Goal: Transaction & Acquisition: Purchase product/service

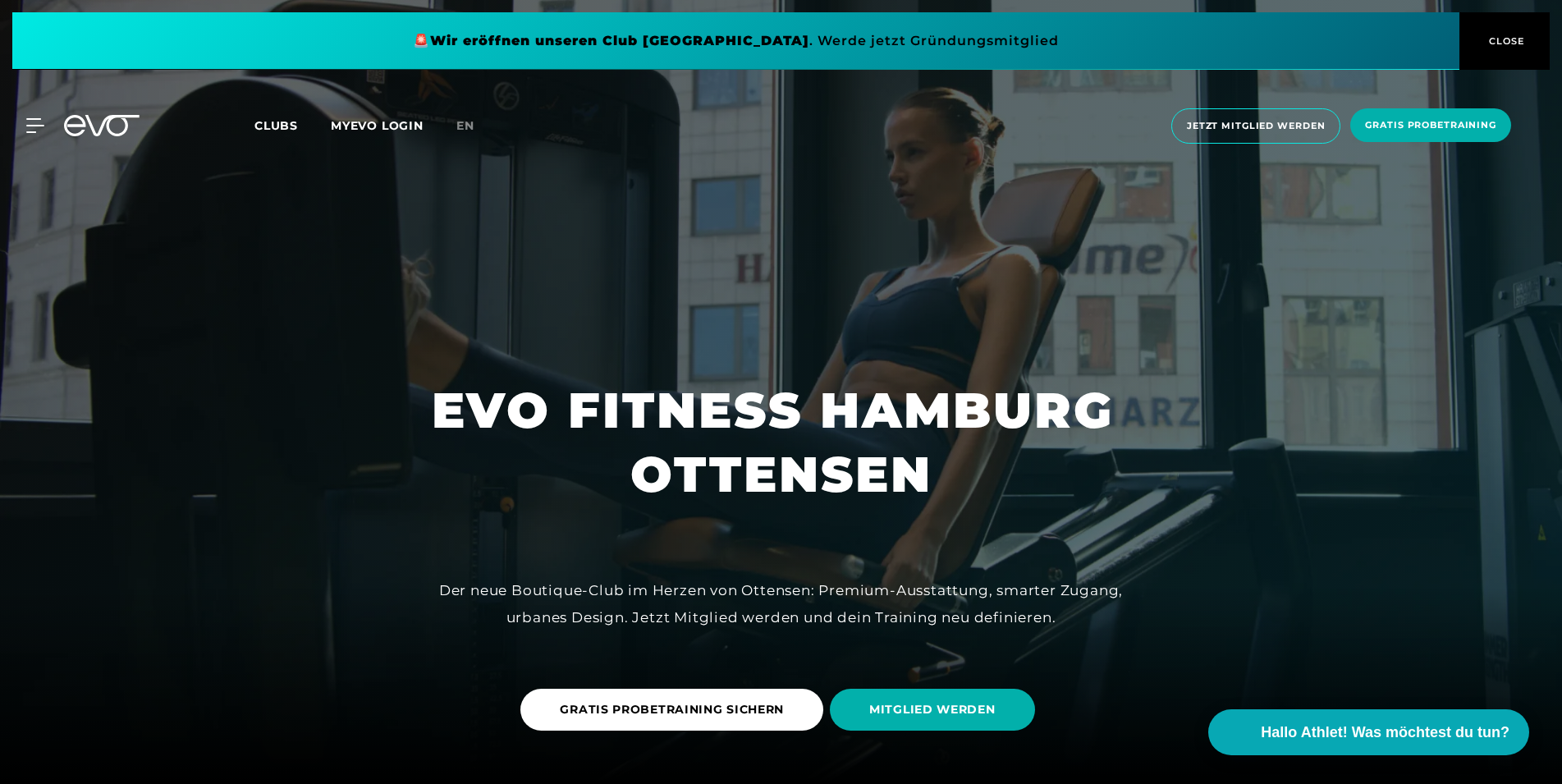
click at [278, 131] on span "Clubs" at bounding box center [276, 125] width 43 height 15
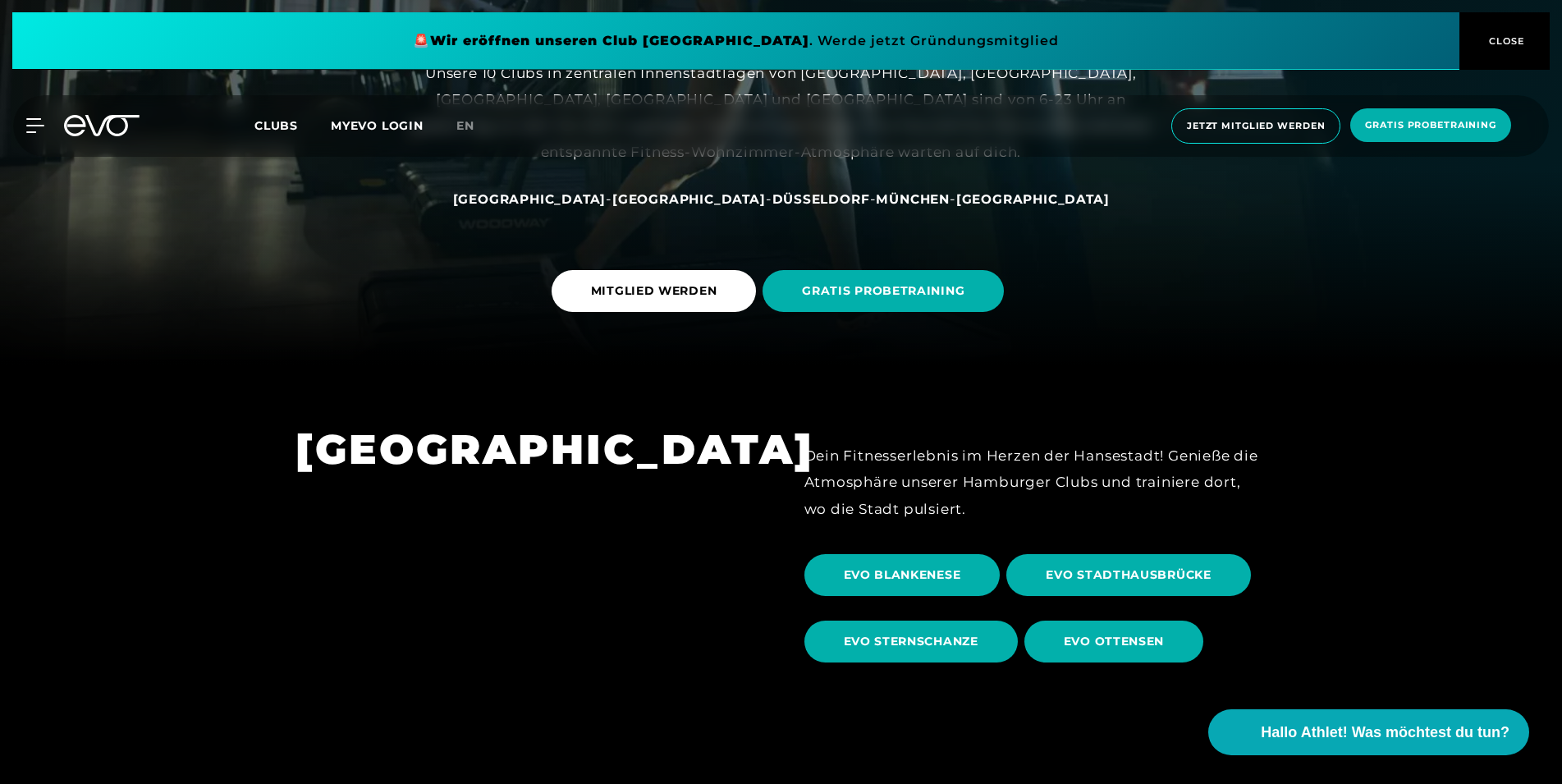
scroll to position [754, 0]
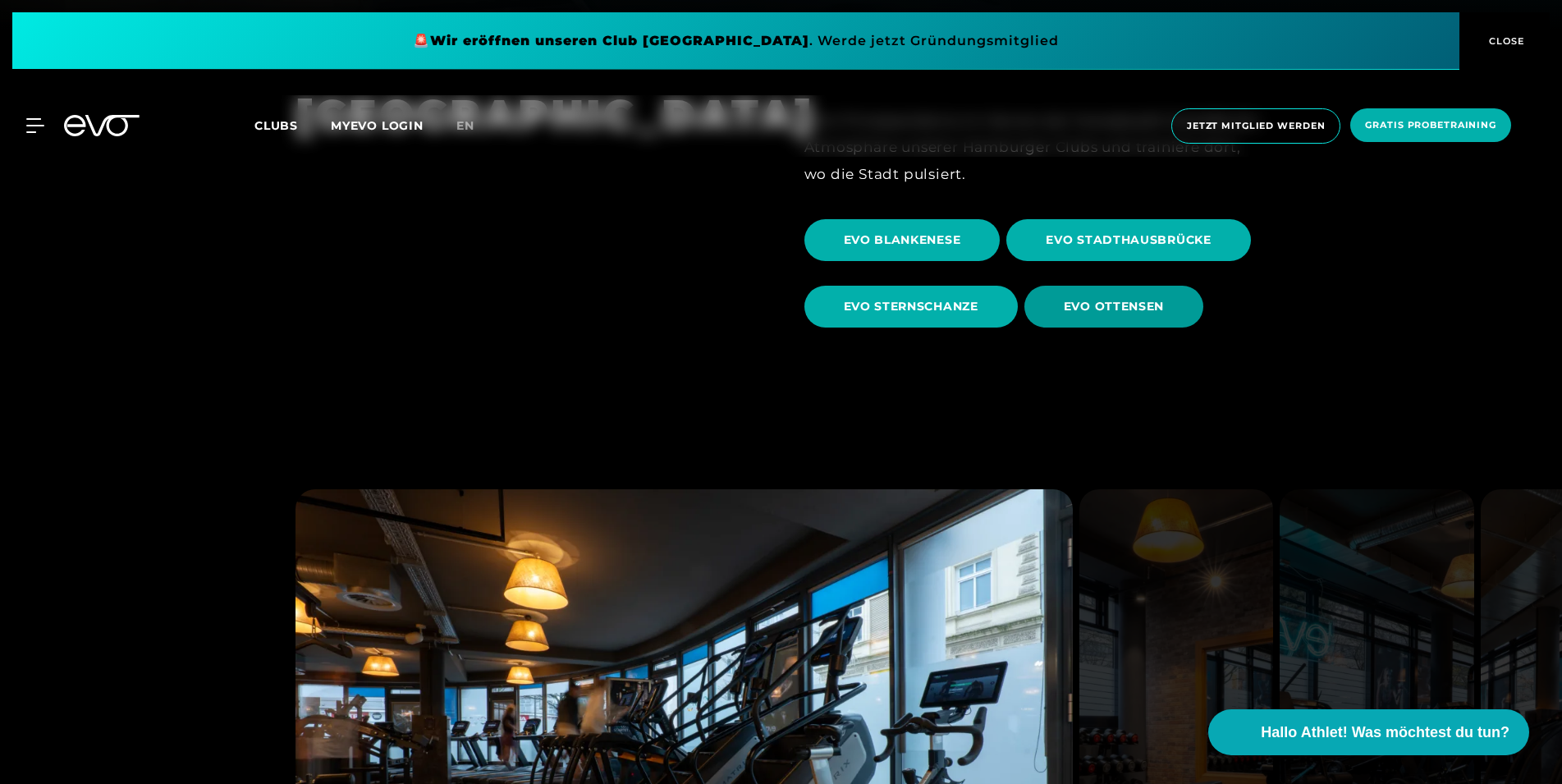
click at [1135, 318] on span "EVO OTTENSEN" at bounding box center [1114, 306] width 179 height 42
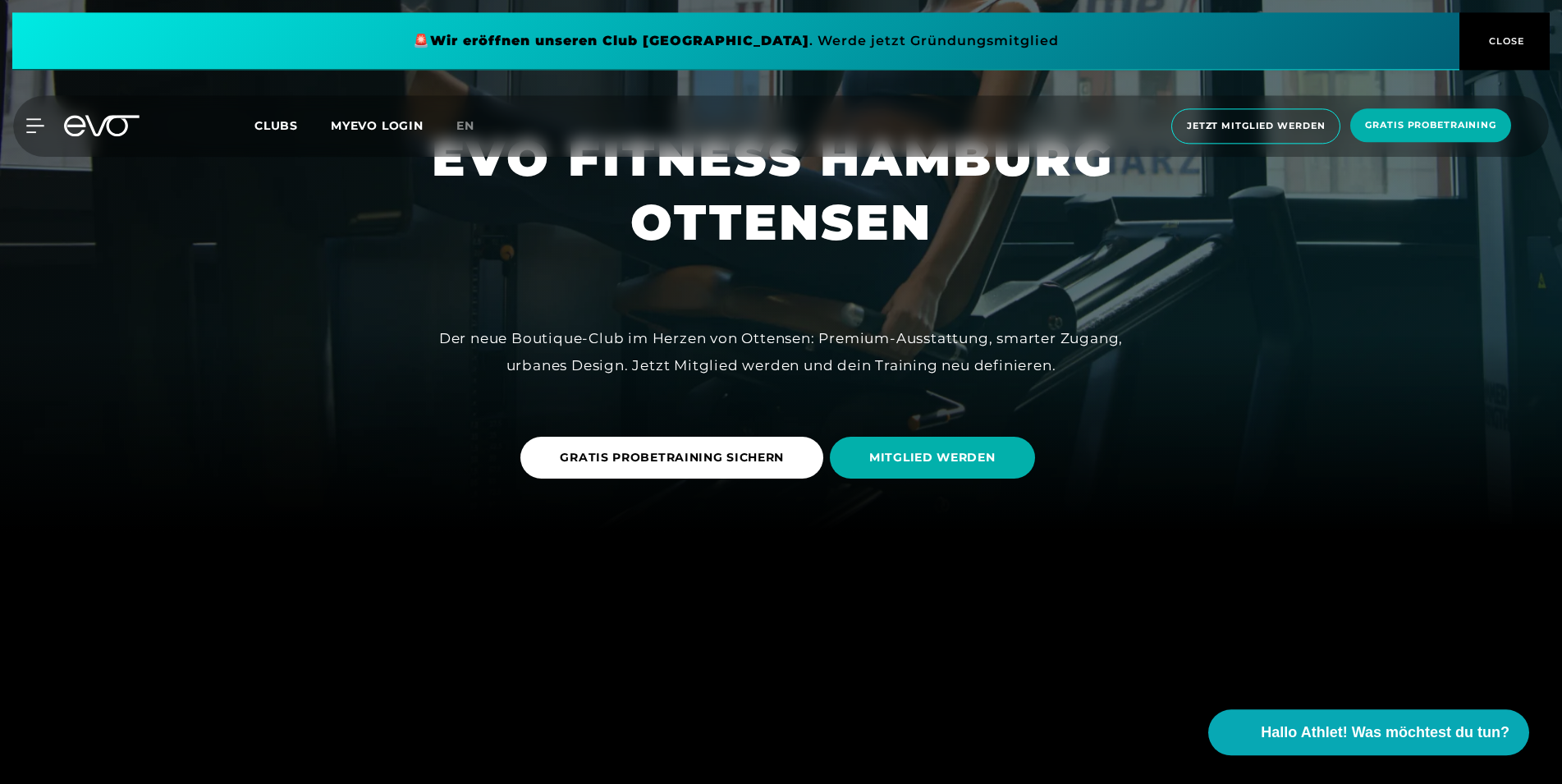
scroll to position [251, 0]
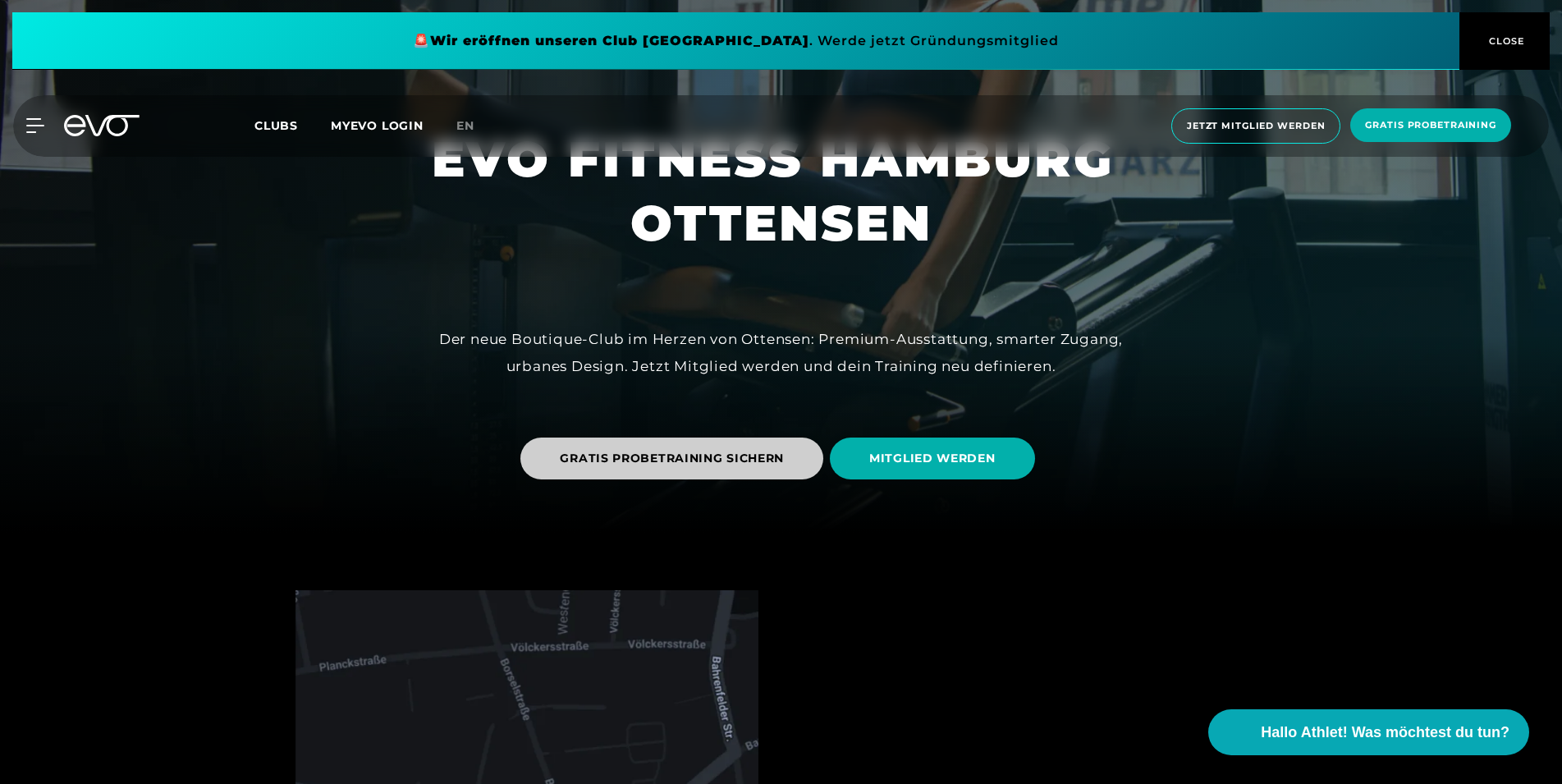
click at [720, 464] on span "GRATIS PROBETRAINING SICHERN" at bounding box center [672, 459] width 224 height 17
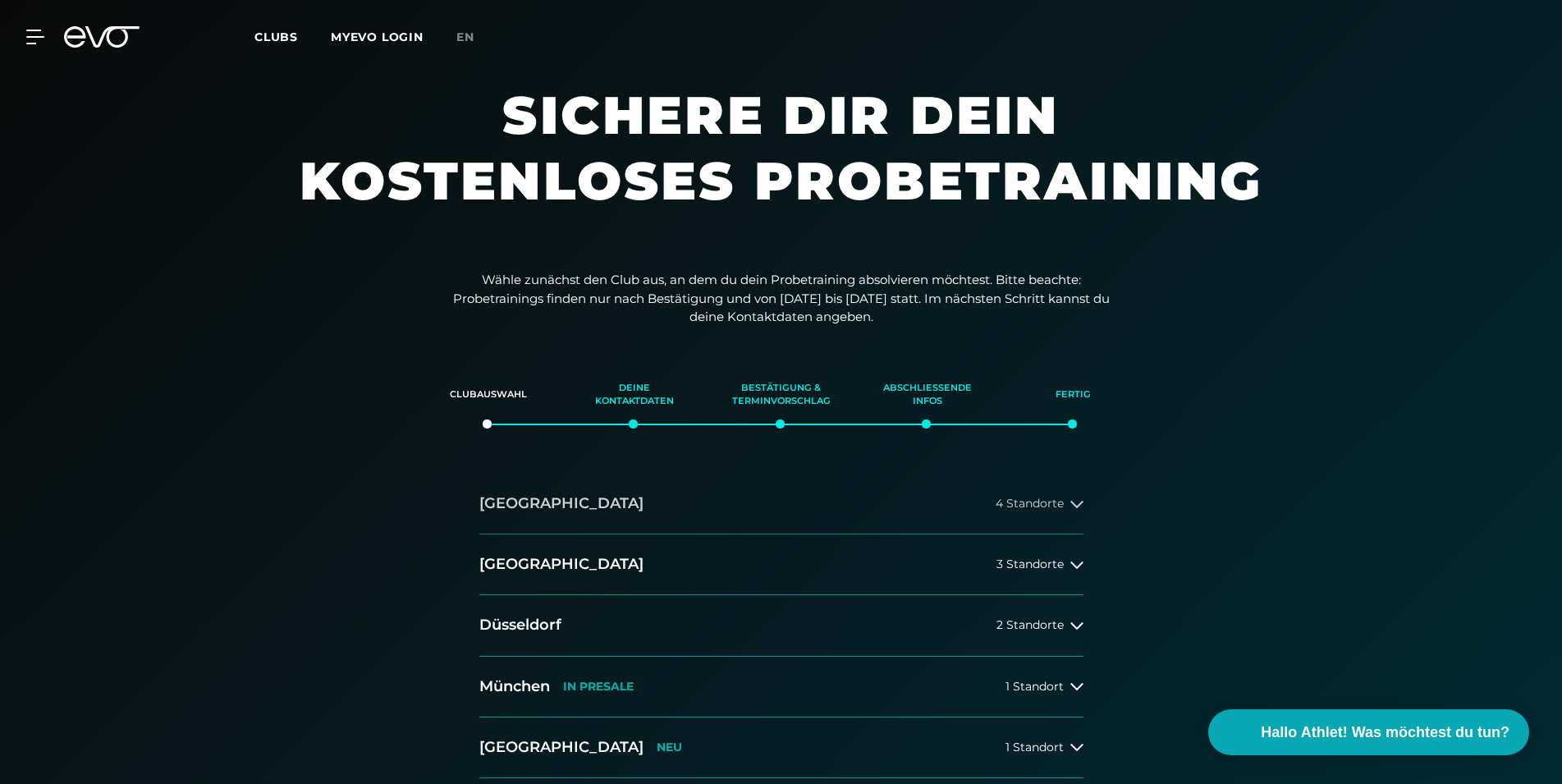
click at [1052, 507] on span "4 Standorte" at bounding box center [1030, 504] width 68 height 12
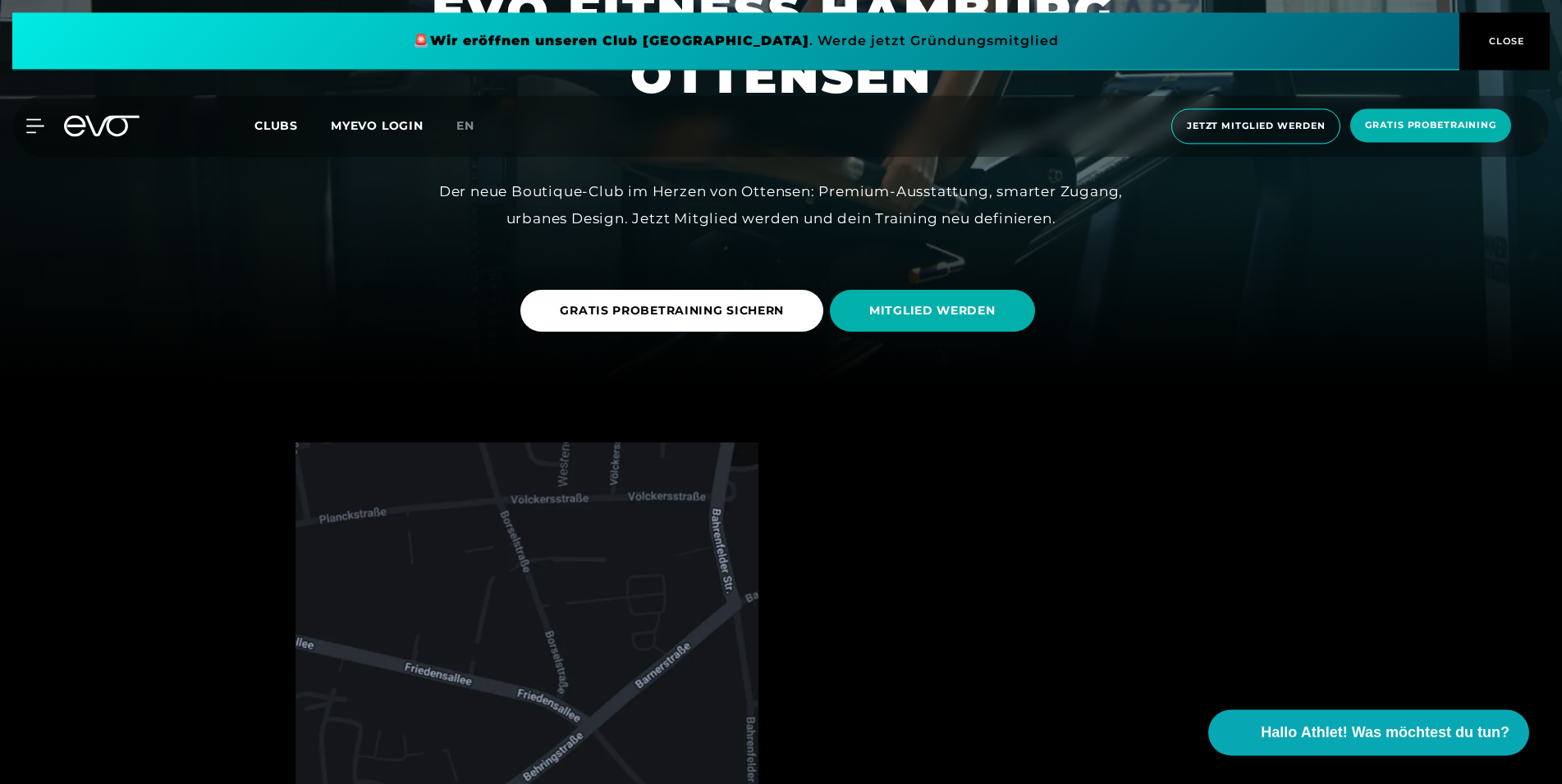
scroll to position [503, 0]
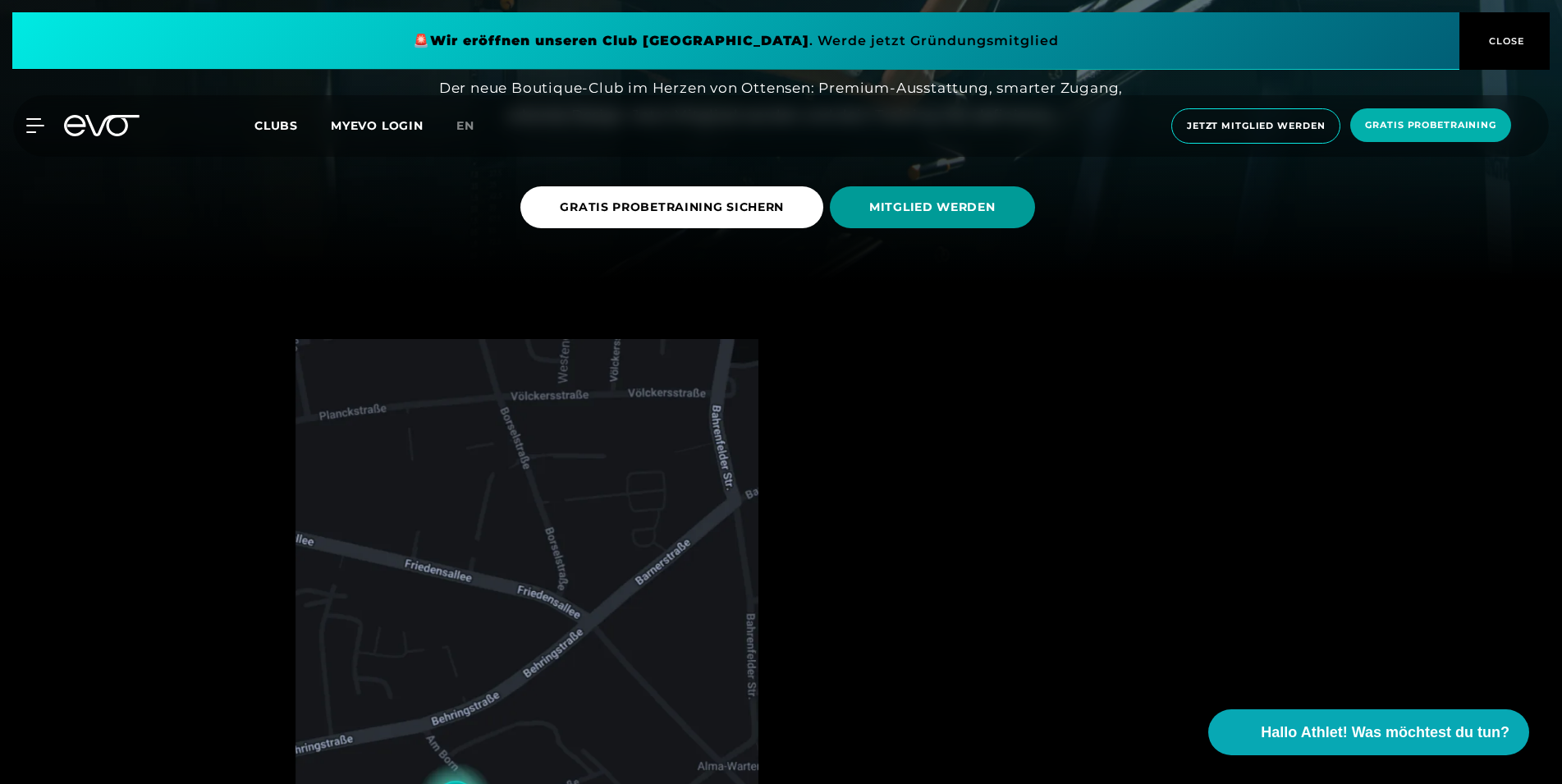
click at [988, 211] on span "MITGLIED WERDEN" at bounding box center [933, 208] width 126 height 17
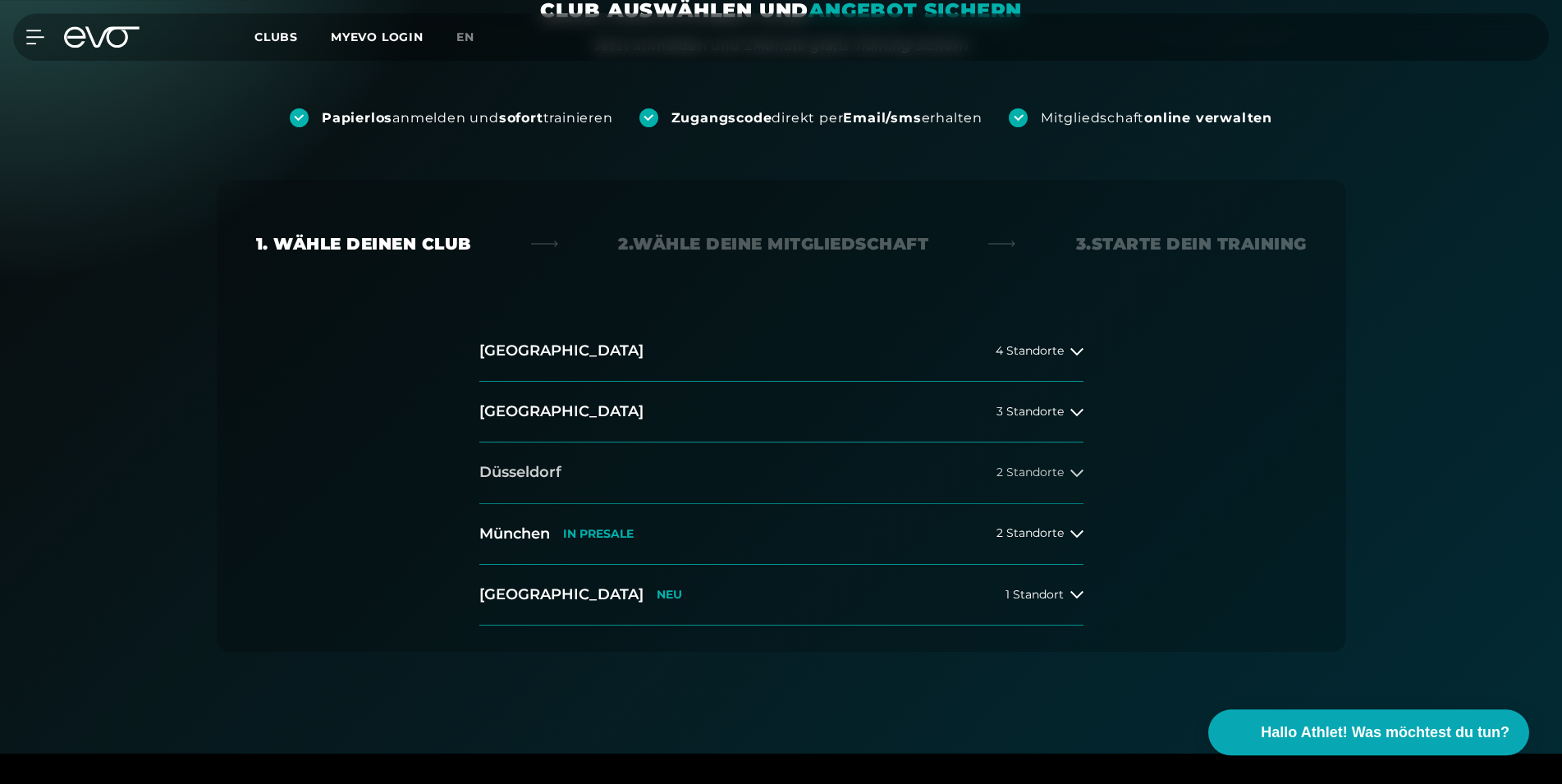
scroll to position [251, 0]
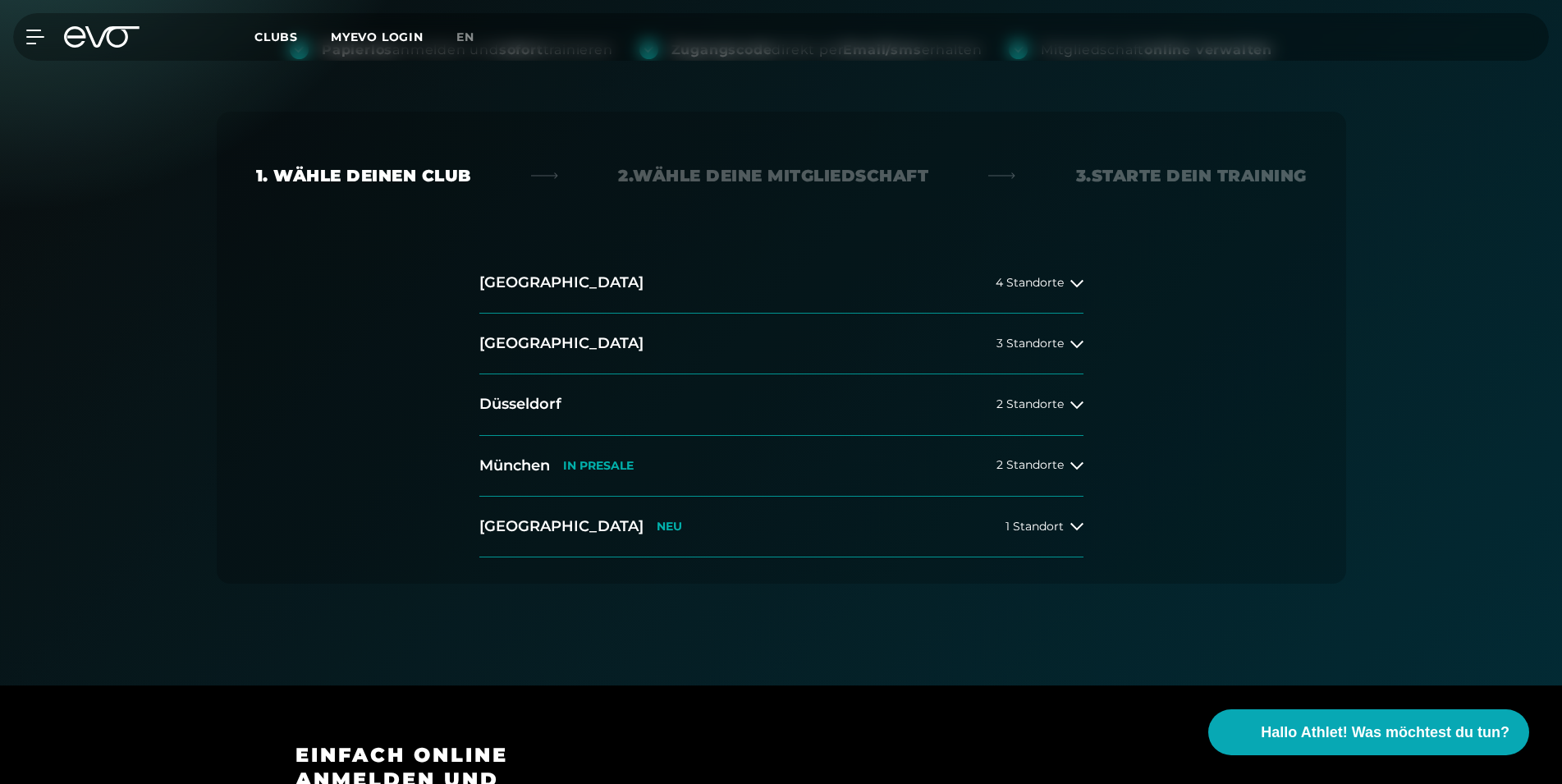
click at [1095, 293] on div "[GEOGRAPHIC_DATA] 4 Standorte [GEOGRAPHIC_DATA] 3 Standorte [GEOGRAPHIC_DATA] 2…" at bounding box center [781, 405] width 631 height 305
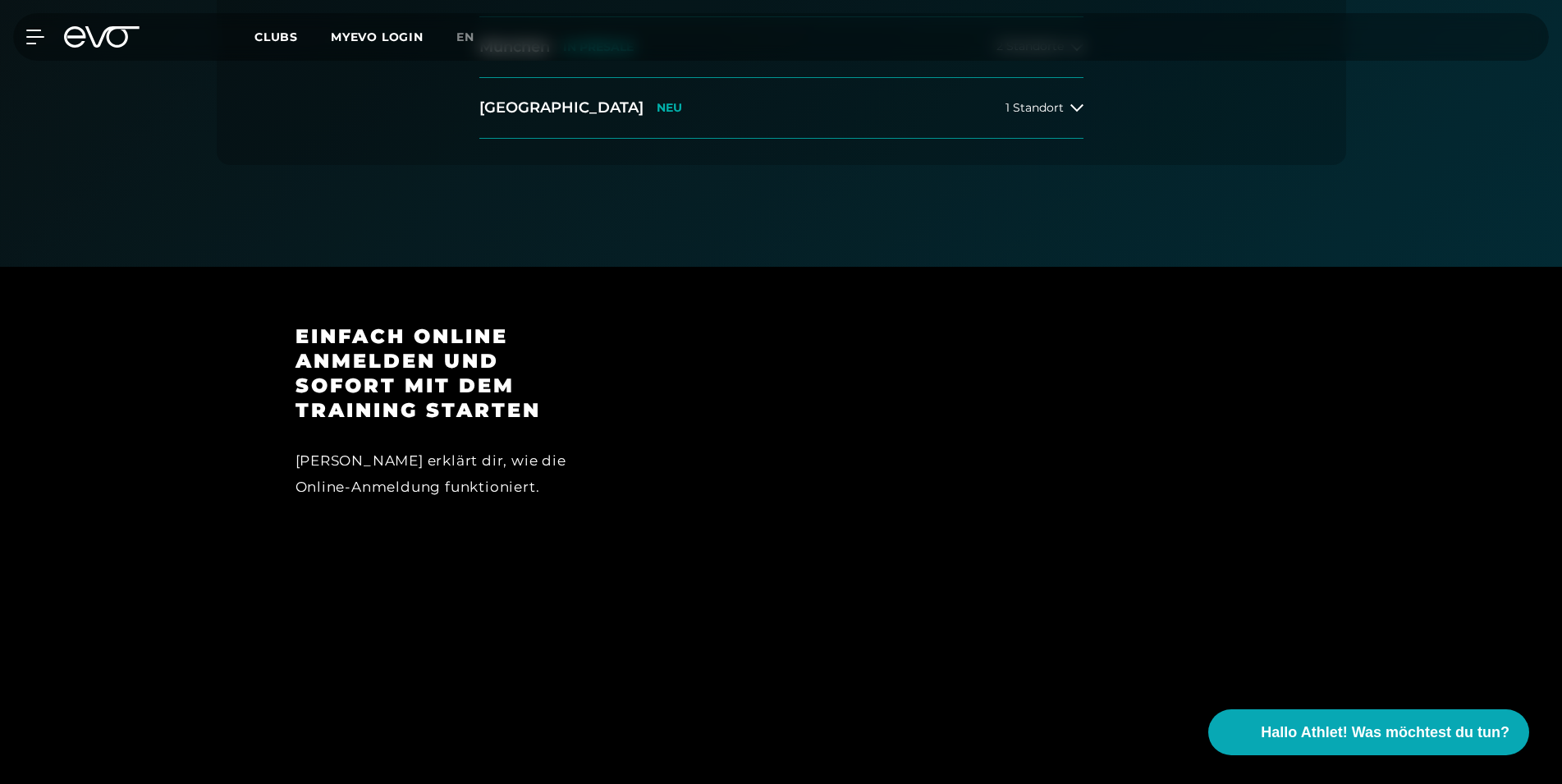
scroll to position [335, 0]
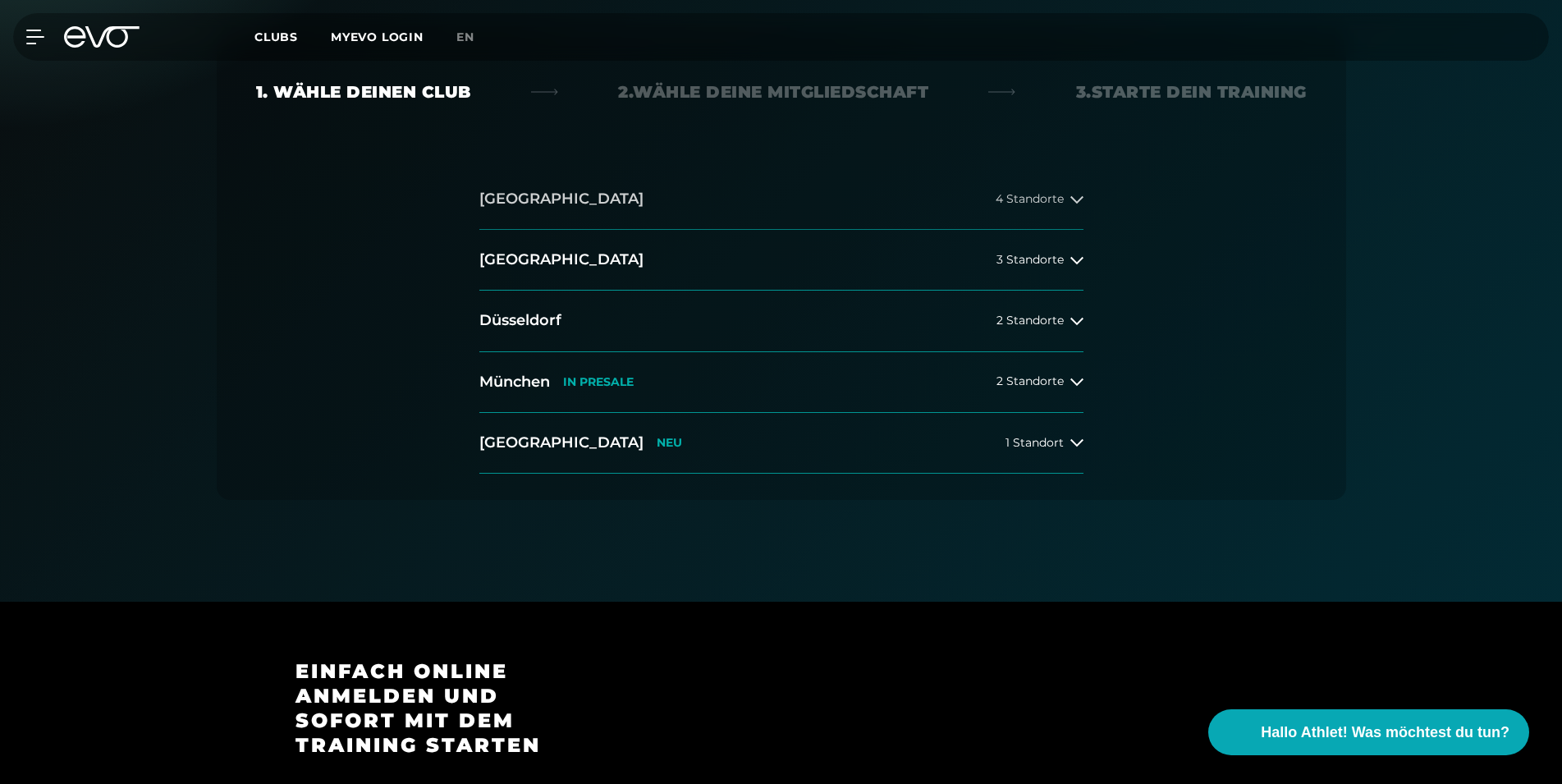
click at [1035, 202] on span "4 Standorte" at bounding box center [1030, 199] width 68 height 12
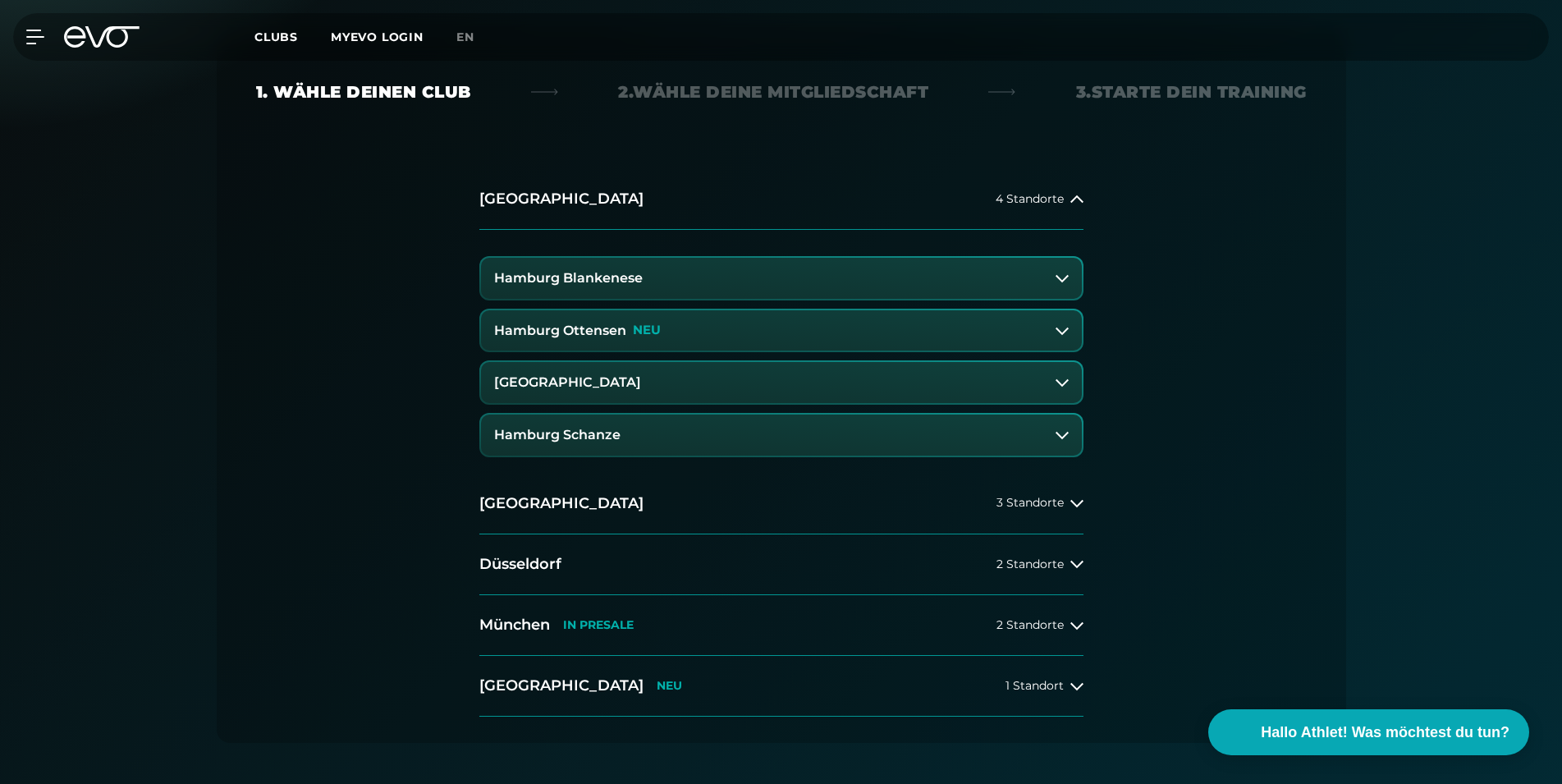
click at [829, 337] on button "Hamburg Ottensen NEU" at bounding box center [781, 331] width 601 height 41
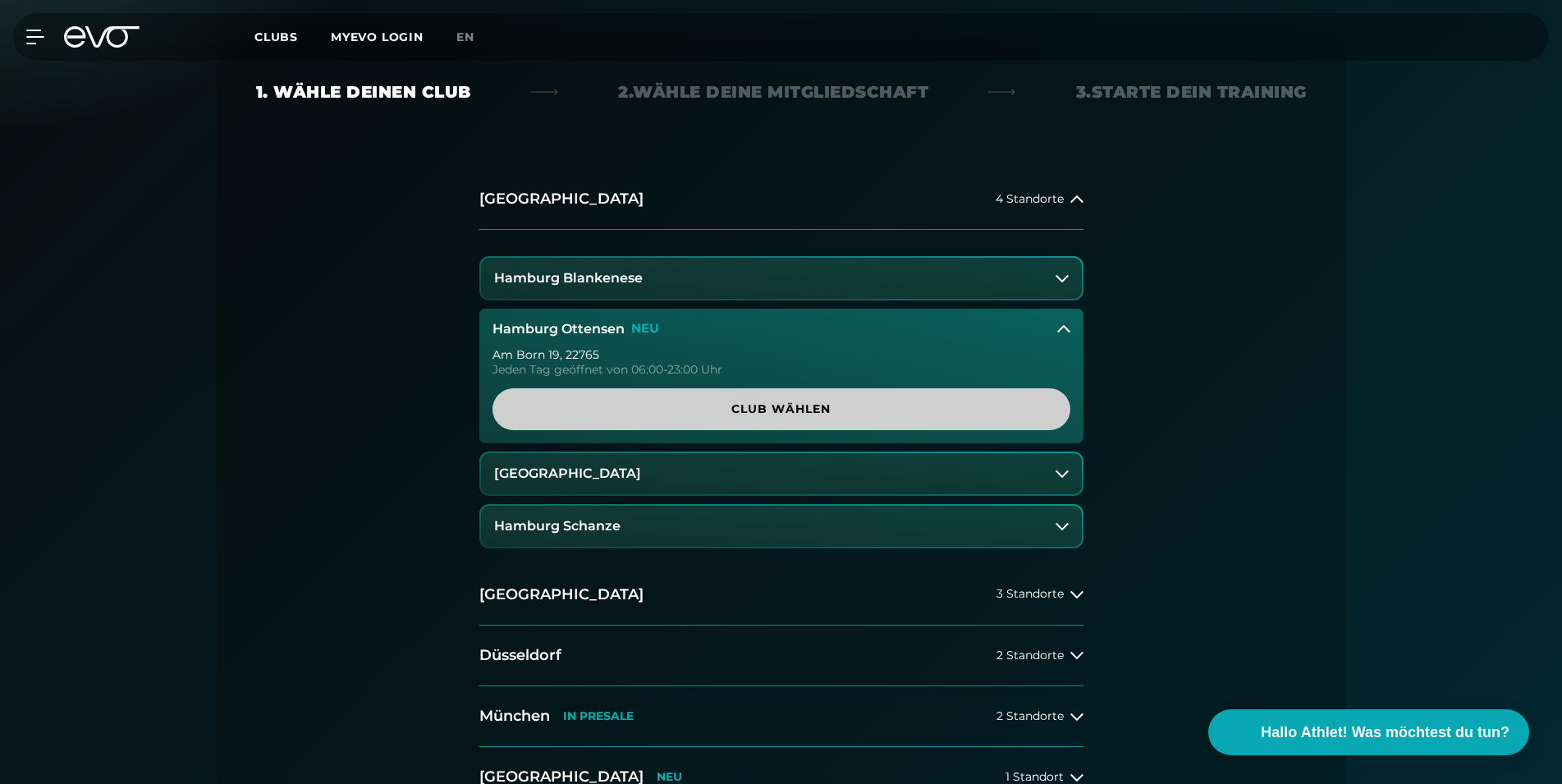
click at [781, 414] on span "Club wählen" at bounding box center [781, 409] width 499 height 17
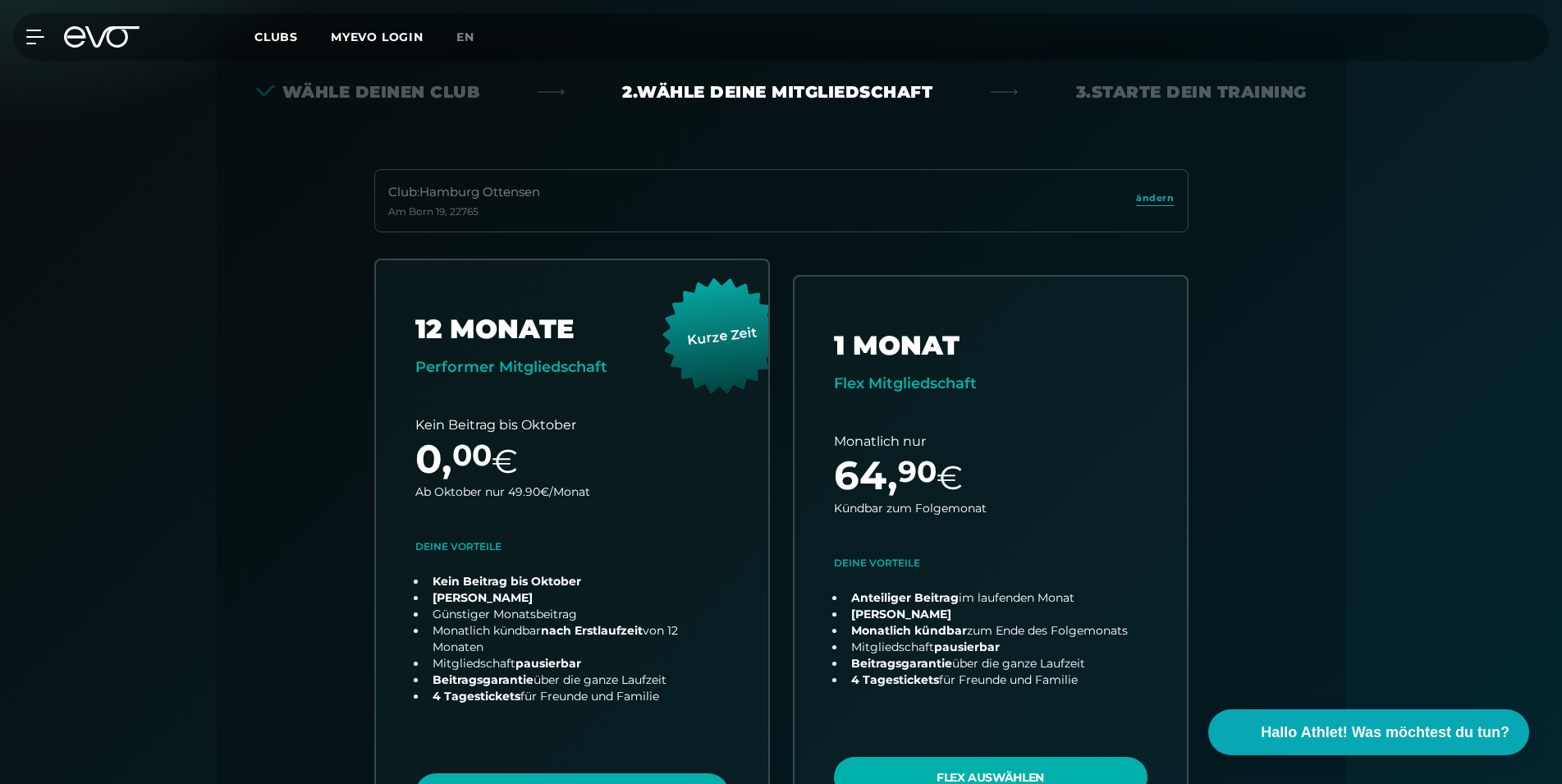
click at [387, 94] on div "Wähle deinen Club" at bounding box center [368, 92] width 224 height 23
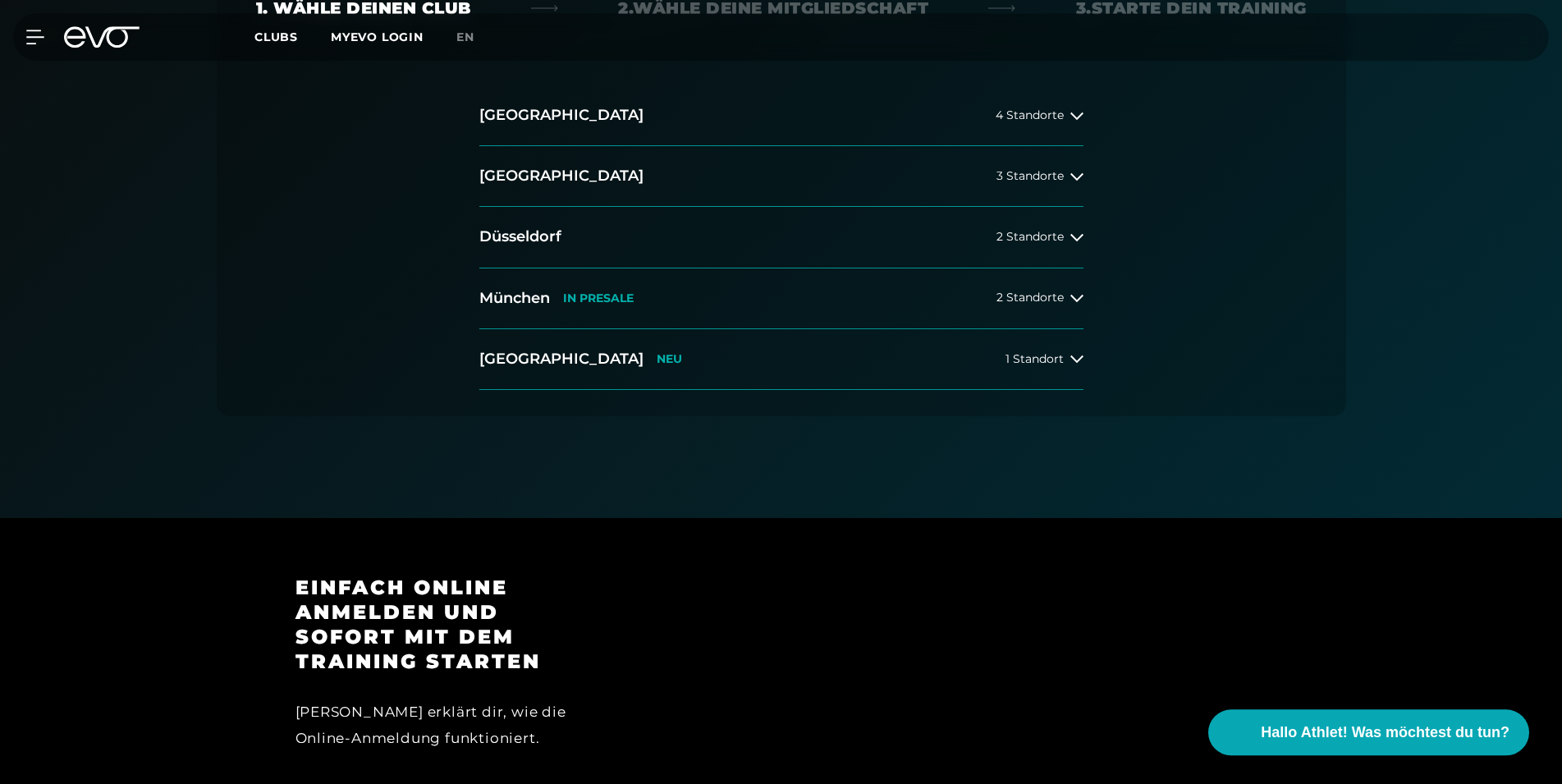
scroll to position [84, 0]
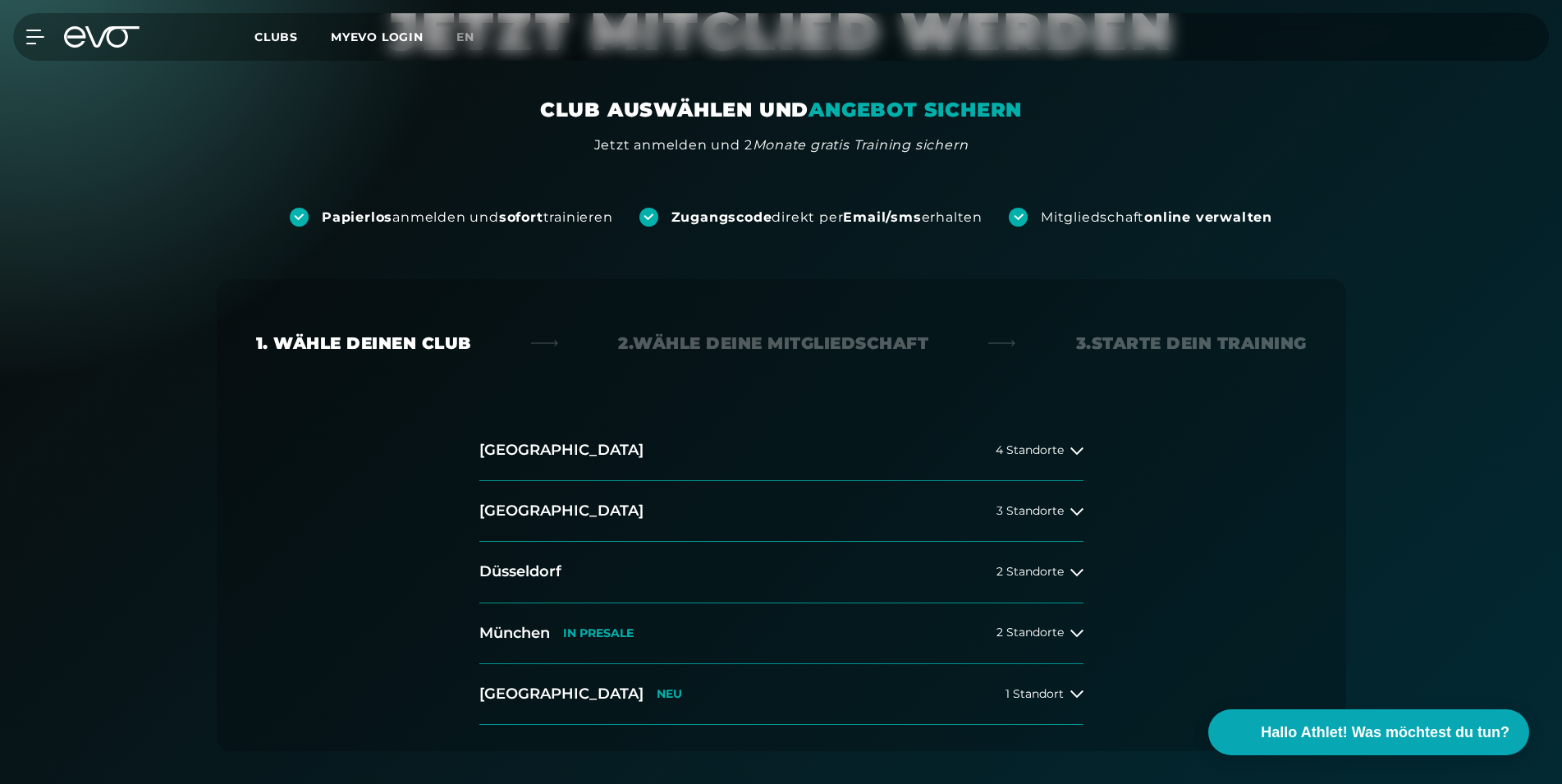
click at [783, 217] on div "Zugangscode direkt per Email/sms erhalten" at bounding box center [827, 217] width 312 height 18
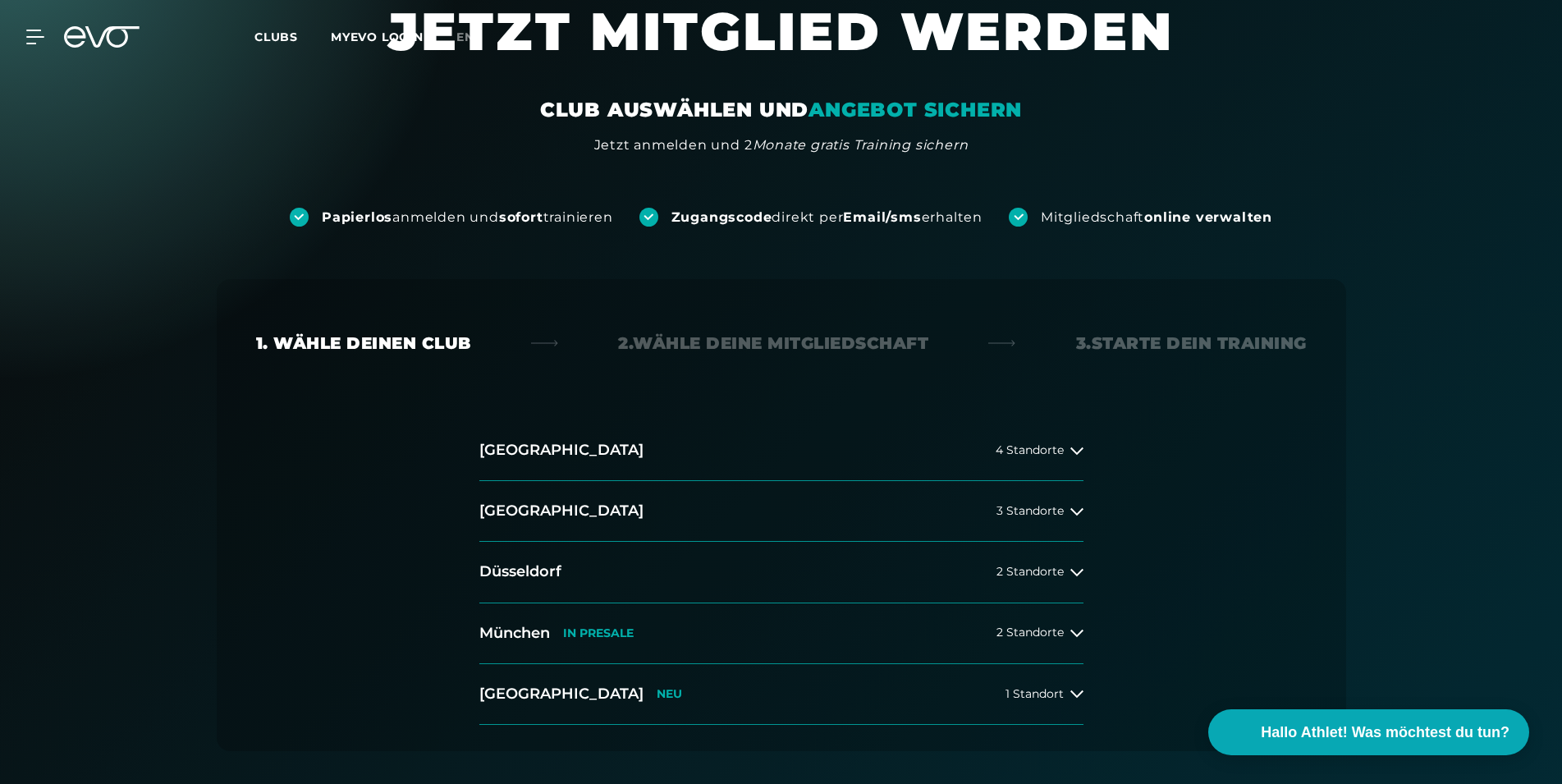
scroll to position [0, 0]
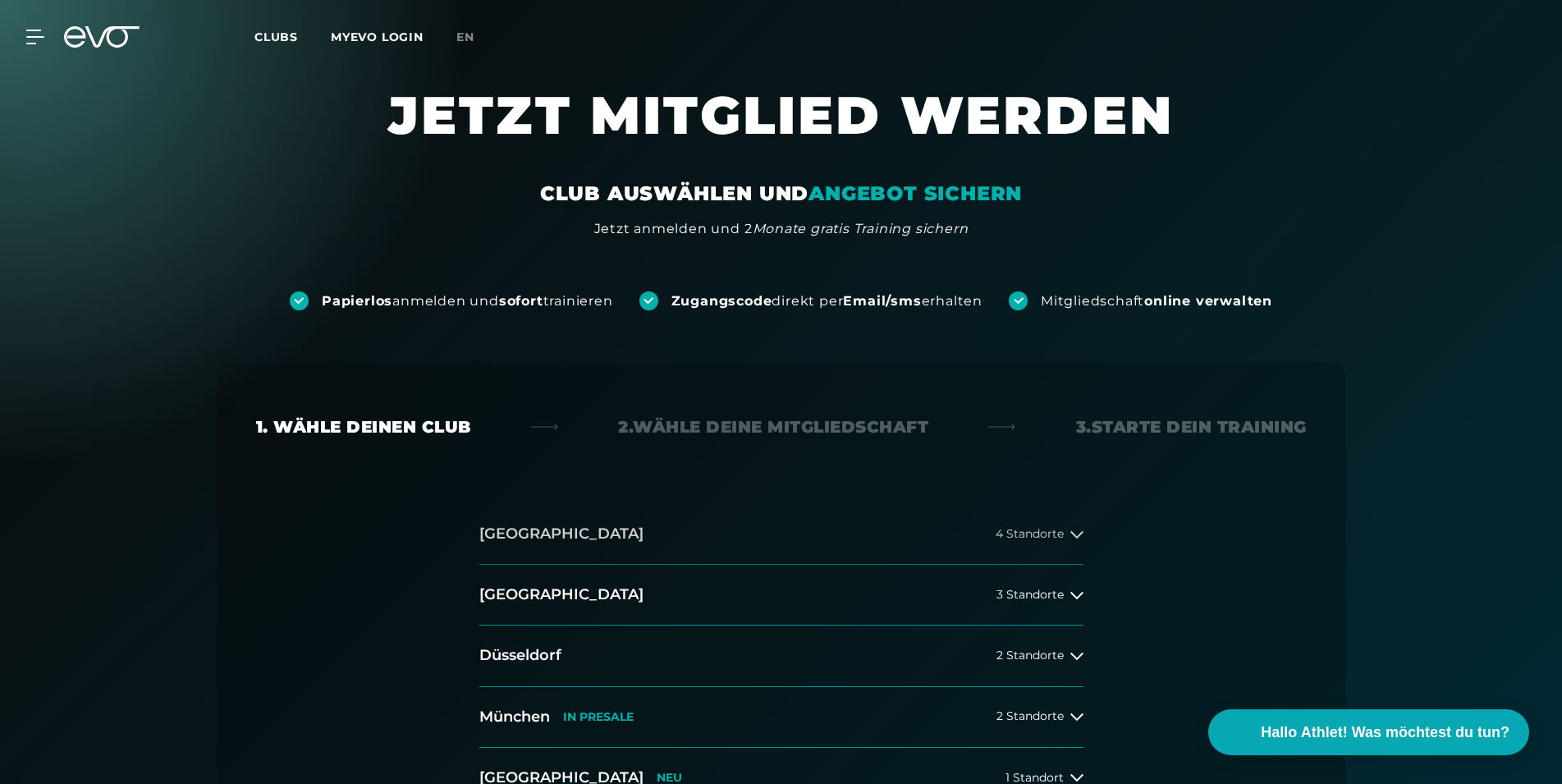
click at [1010, 548] on button "[GEOGRAPHIC_DATA] 4 Standorte" at bounding box center [781, 534] width 604 height 61
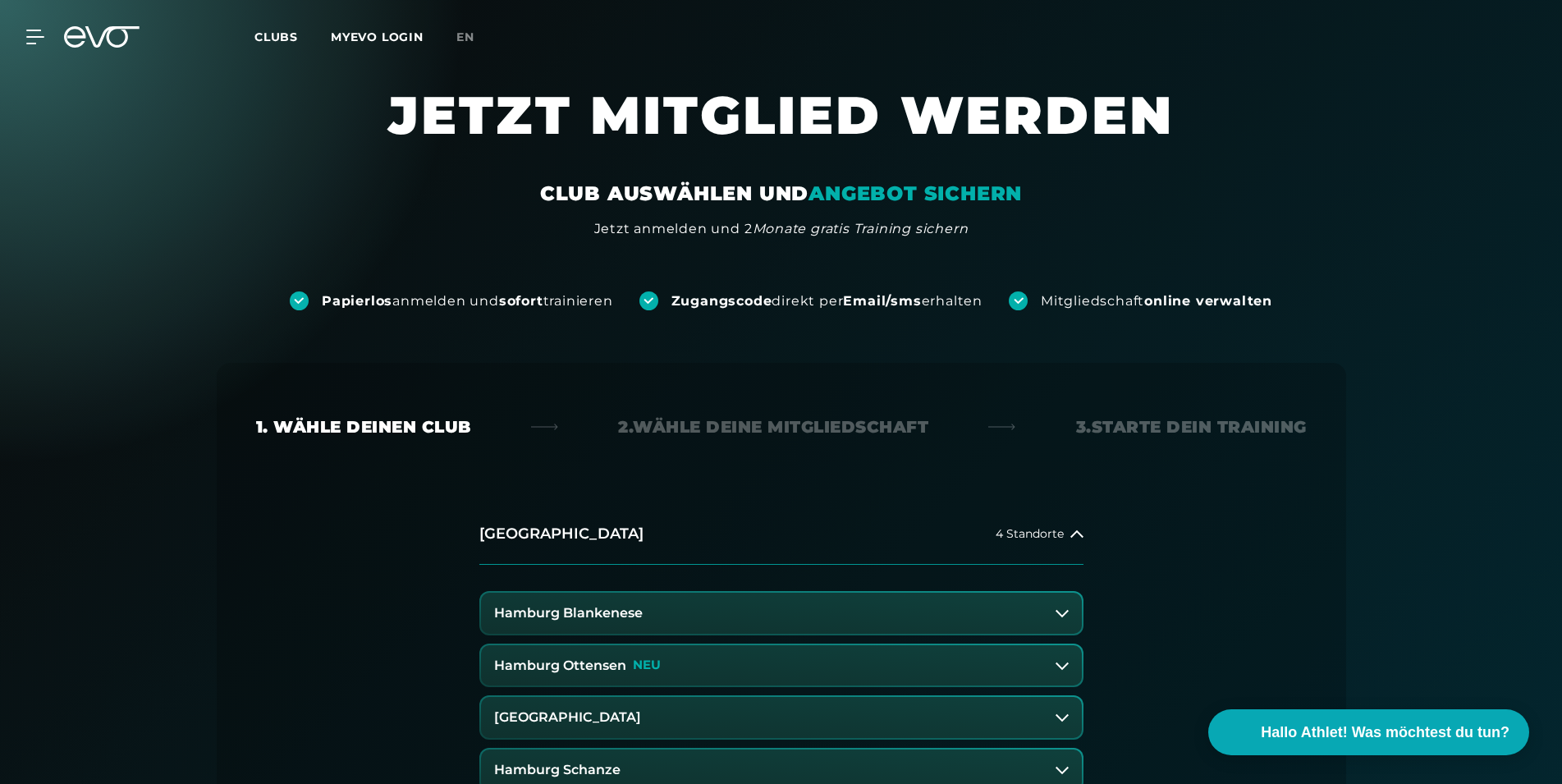
scroll to position [419, 0]
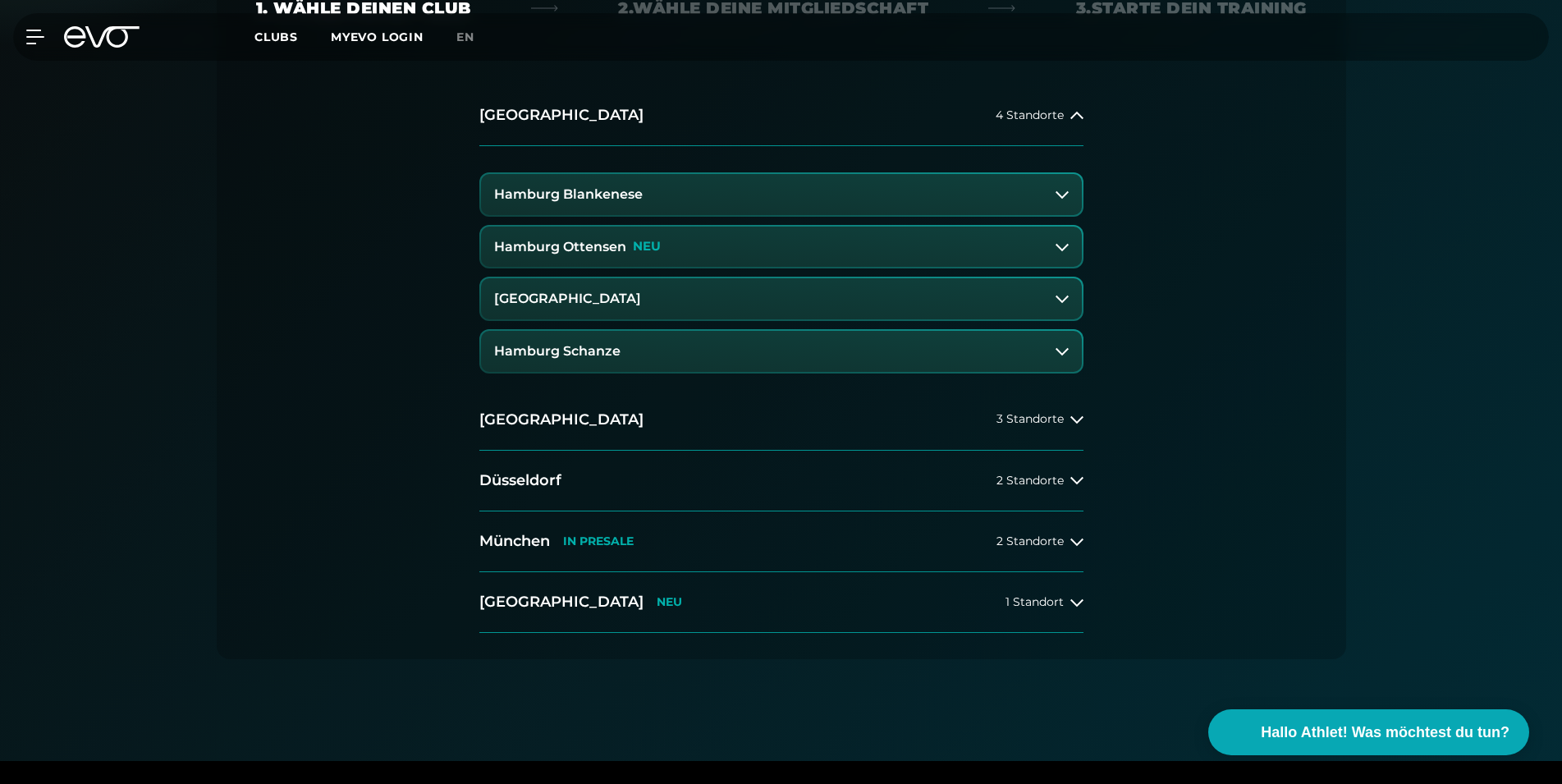
click at [647, 242] on p "NEU" at bounding box center [646, 247] width 28 height 14
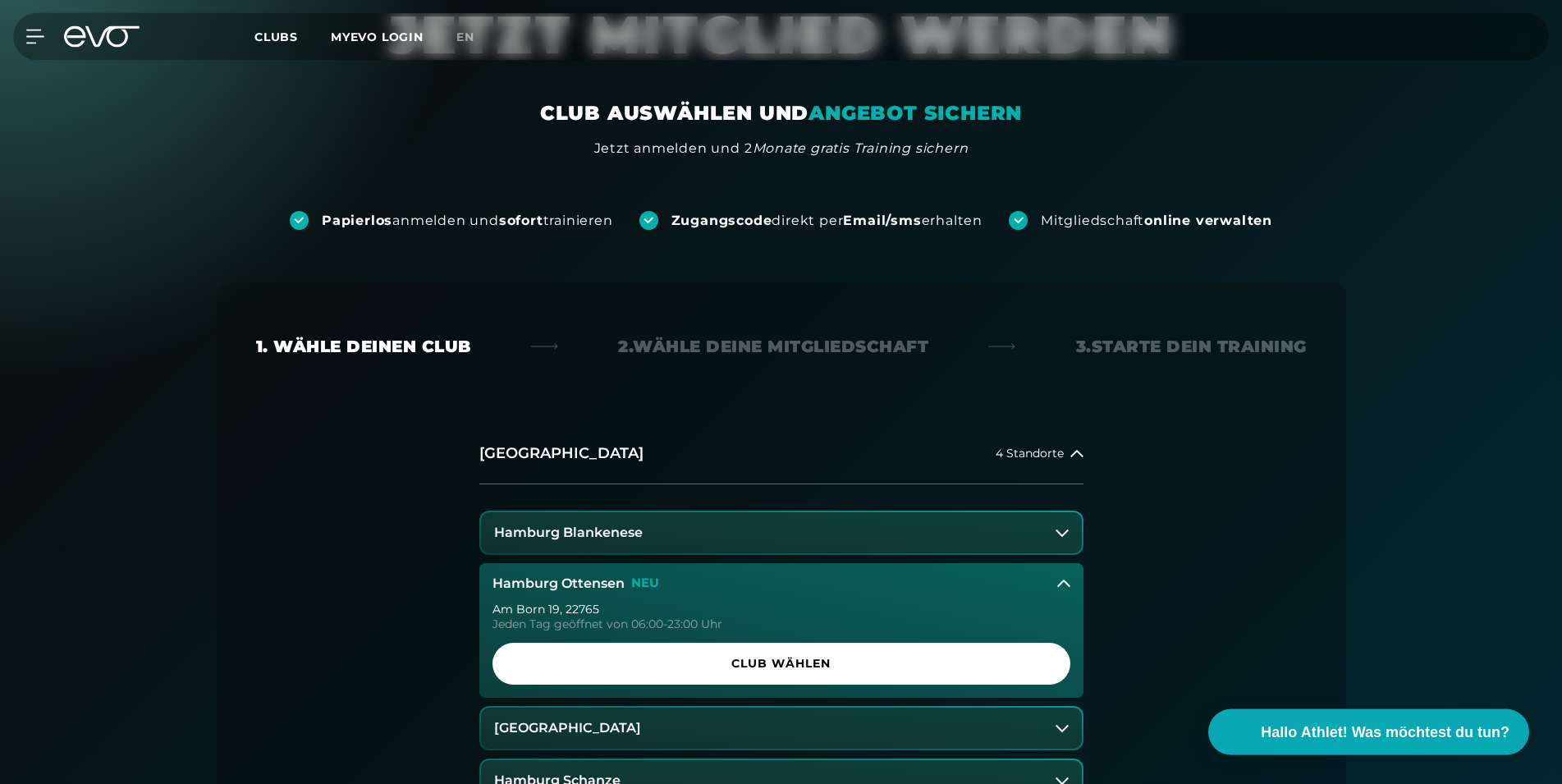
scroll to position [0, 0]
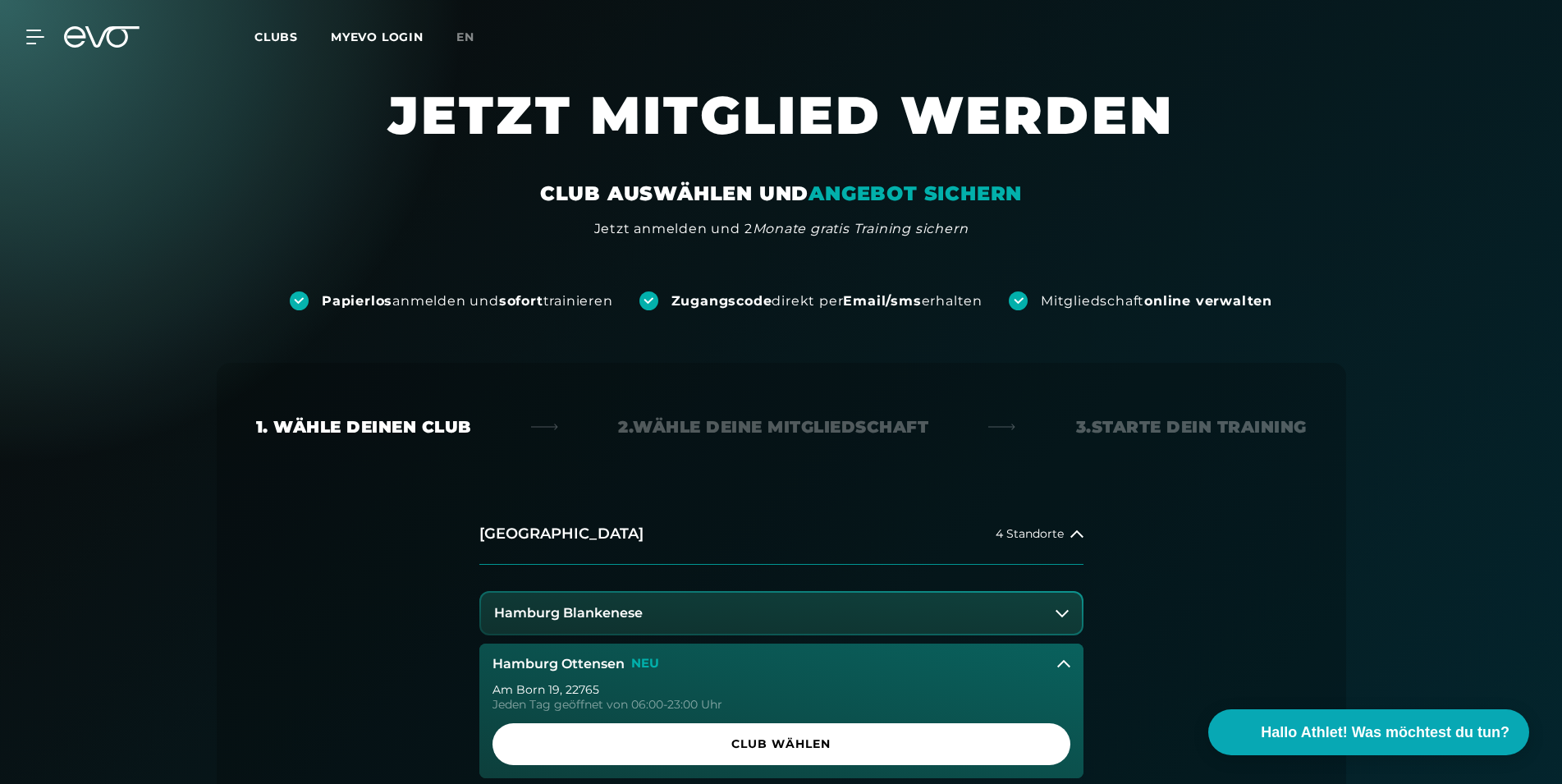
click at [858, 212] on div "CLUB AUSWÄHLEN UND ANGEBOT SICHERN Jetzt anmelden und 2 Monate gratis Training …" at bounding box center [781, 209] width 985 height 58
click at [804, 183] on div "CLUB AUSWÄHLEN UND ANGEBOT SICHERN" at bounding box center [781, 194] width 482 height 26
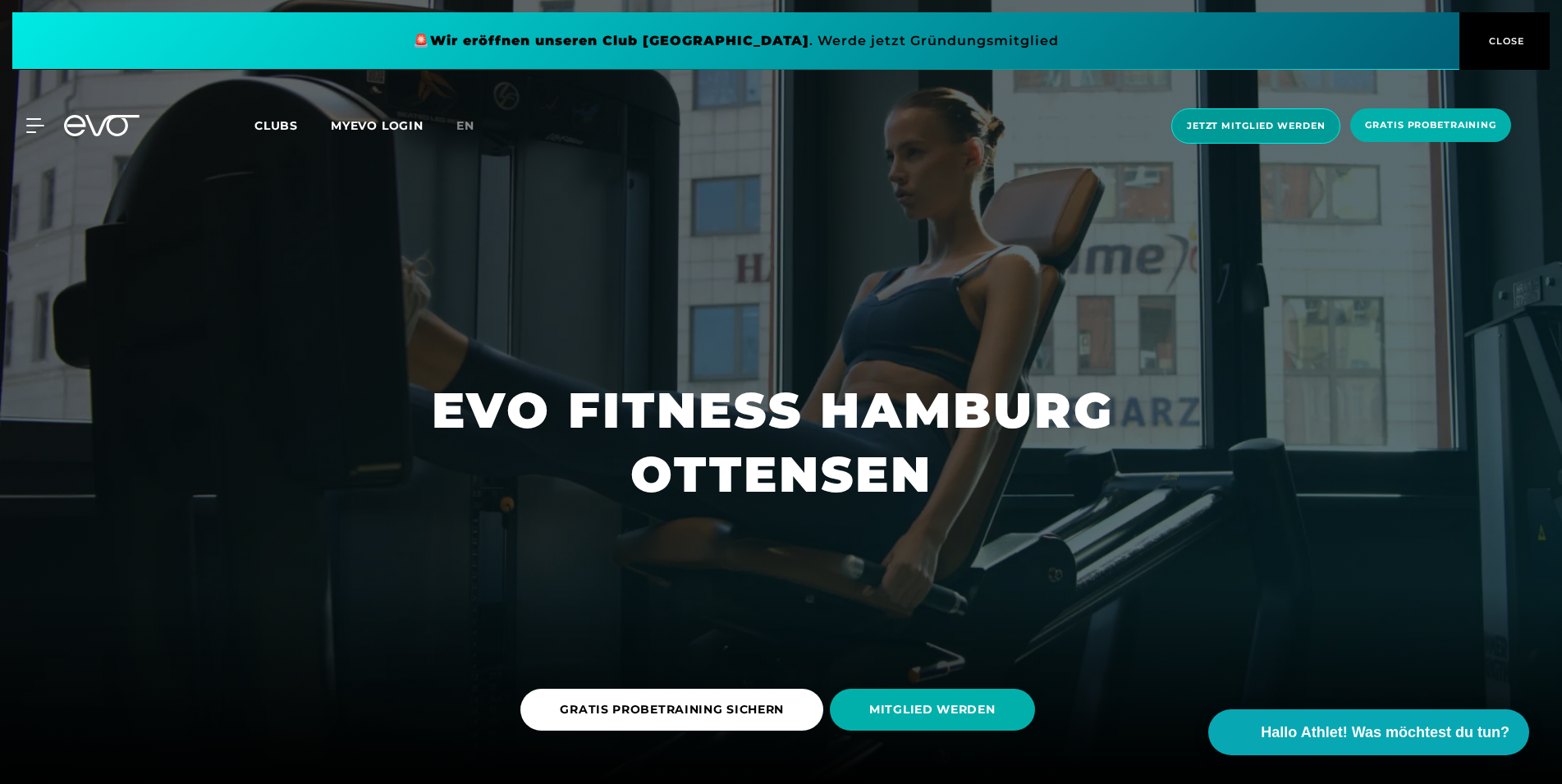
click at [1276, 129] on span "Jetzt Mitglied werden" at bounding box center [1256, 126] width 138 height 14
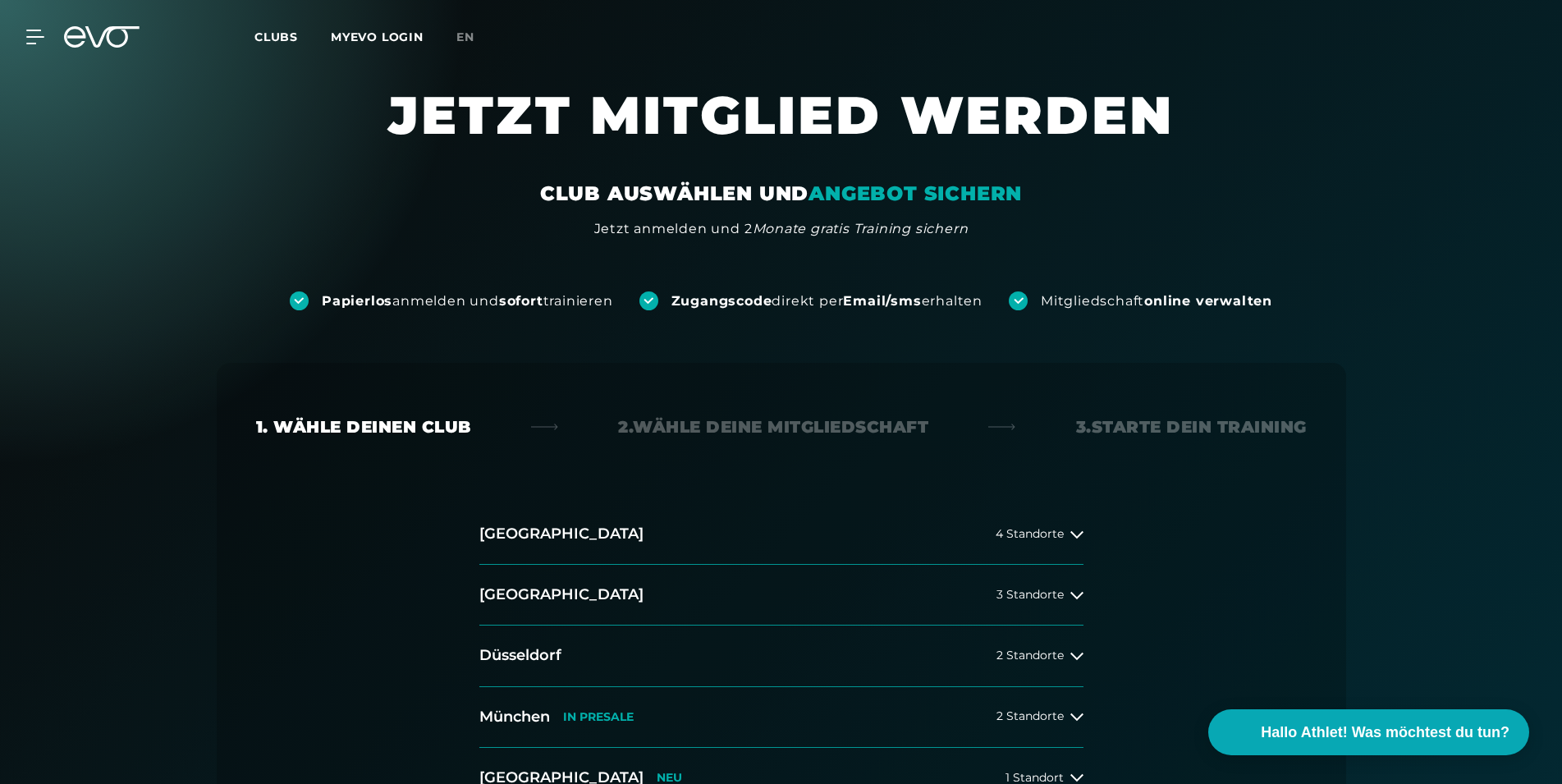
click at [1115, 434] on div "3. Starte dein Training" at bounding box center [1192, 427] width 231 height 23
click at [839, 299] on div "Zugangscode direkt per Email/sms erhalten" at bounding box center [827, 301] width 312 height 18
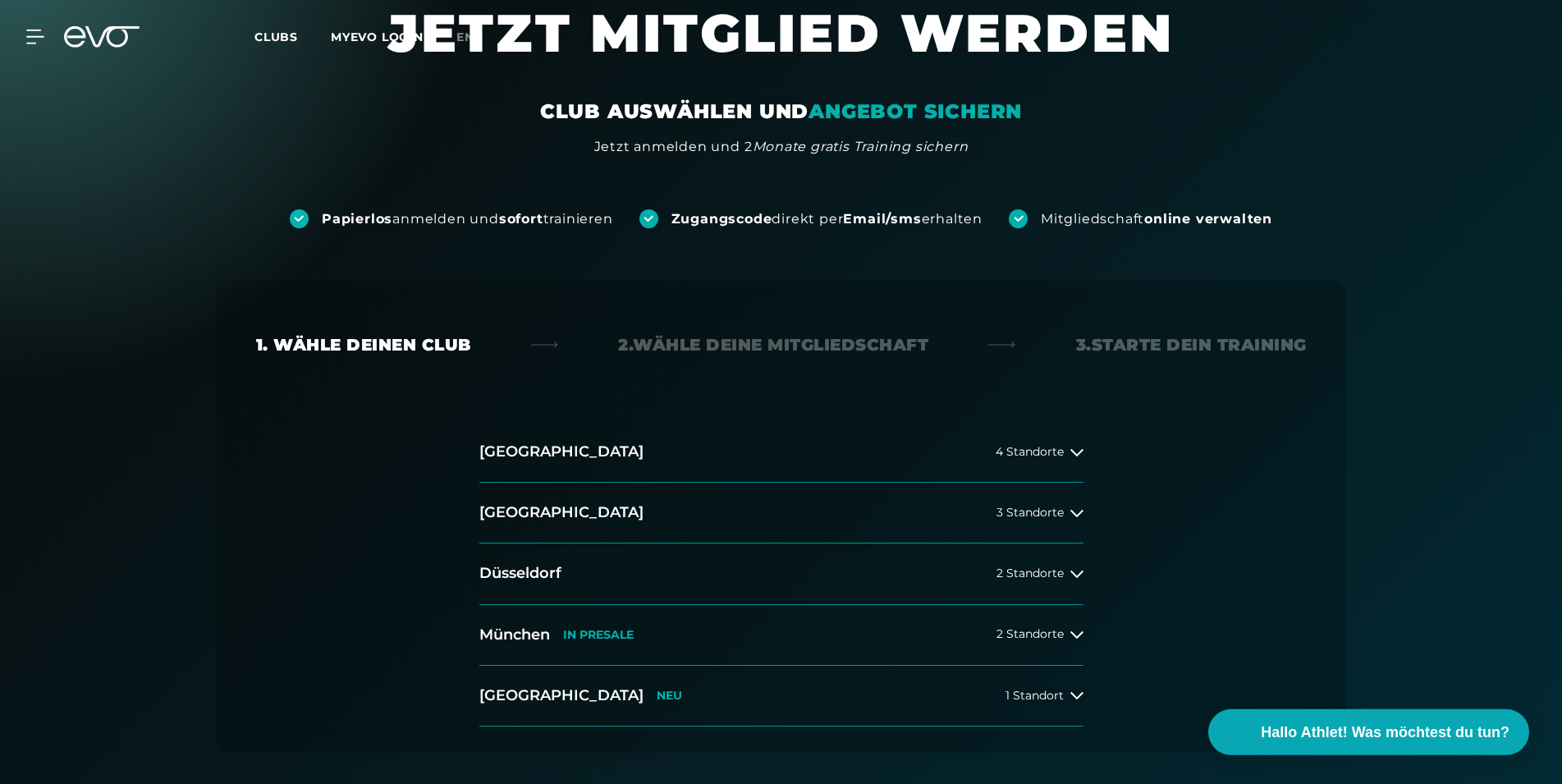
scroll to position [84, 0]
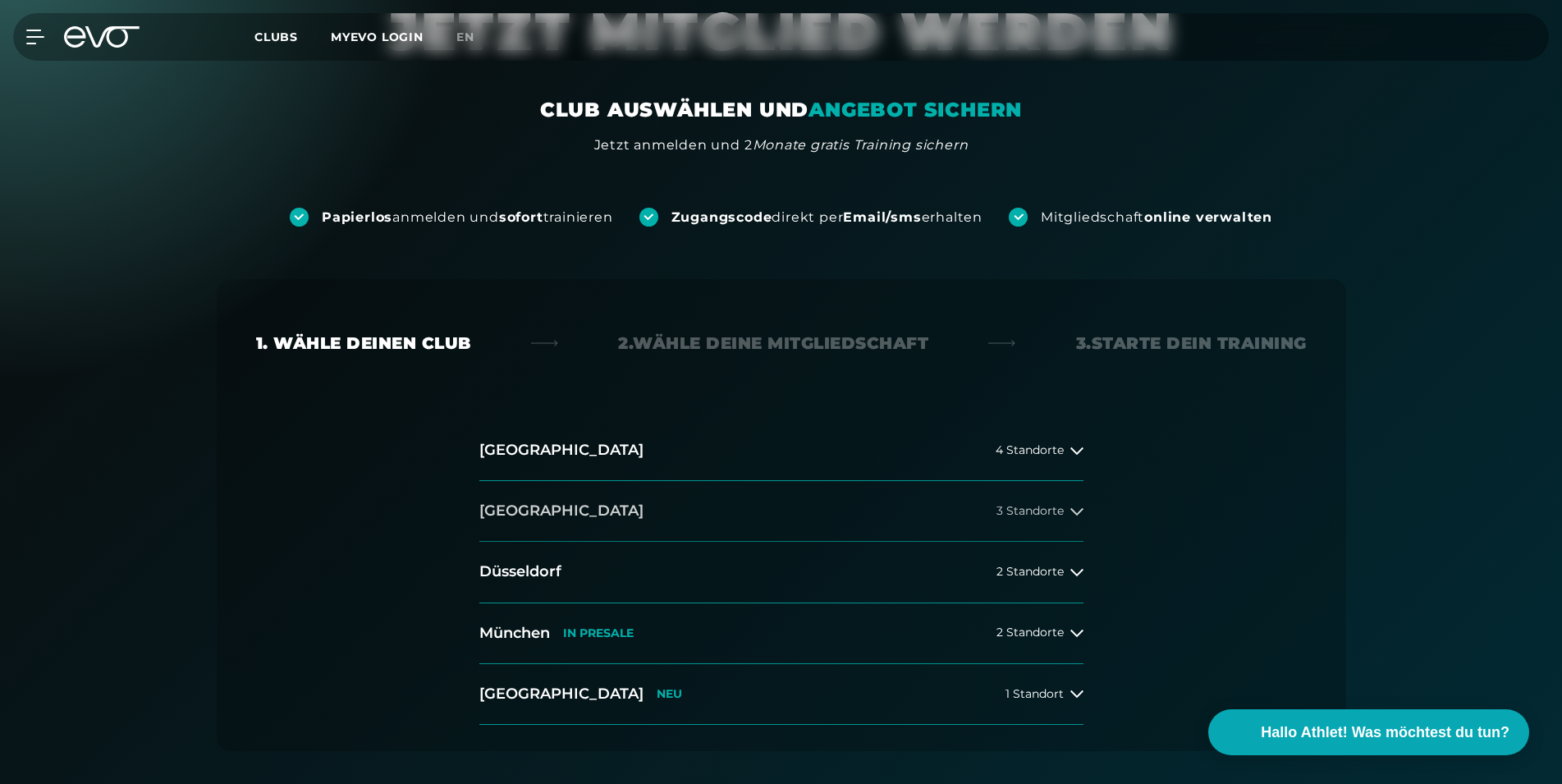
click at [1055, 519] on button "[GEOGRAPHIC_DATA] 3 Standorte" at bounding box center [781, 511] width 604 height 61
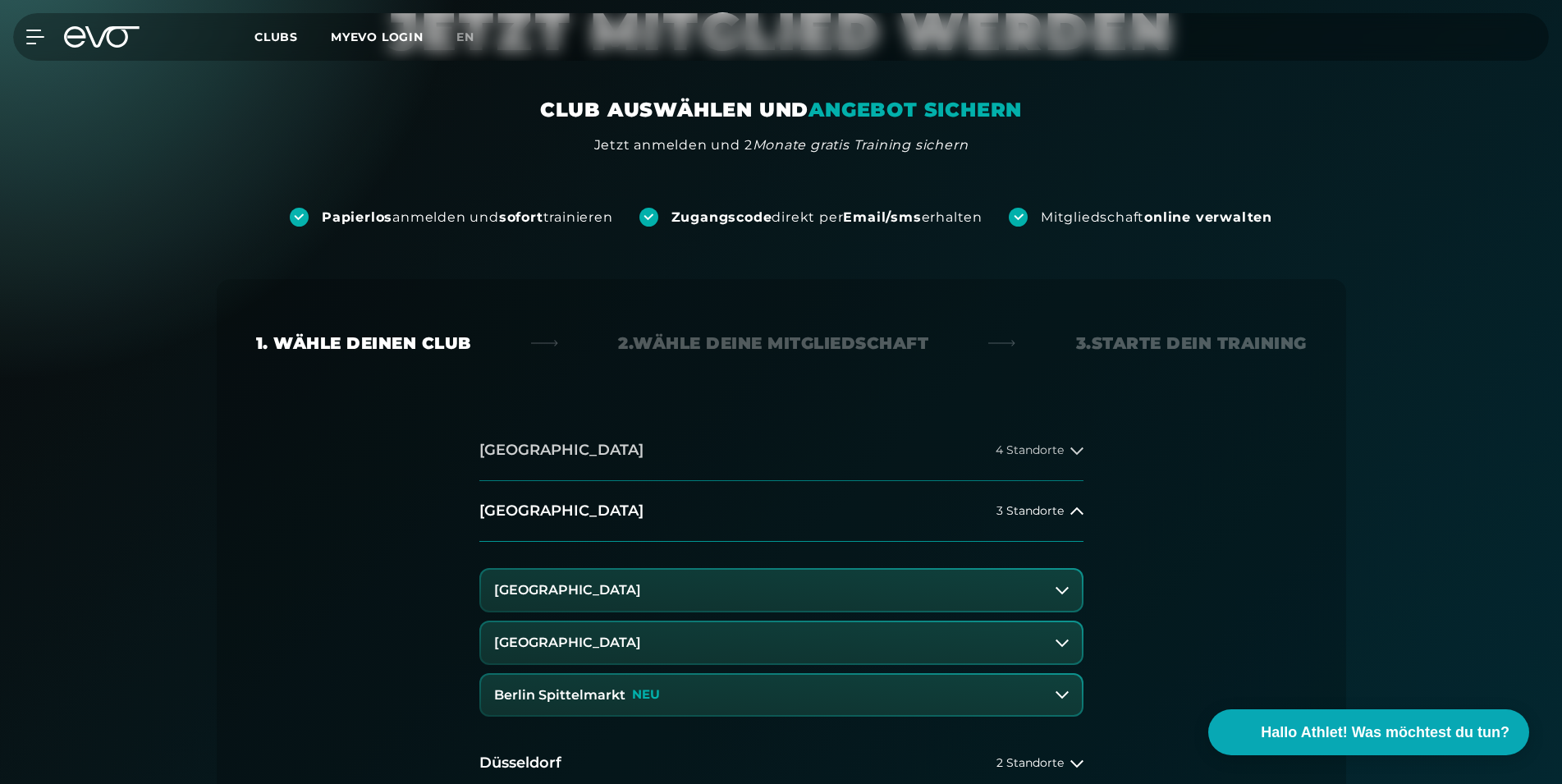
click at [1009, 458] on button "[GEOGRAPHIC_DATA] 4 Standorte" at bounding box center [781, 451] width 604 height 61
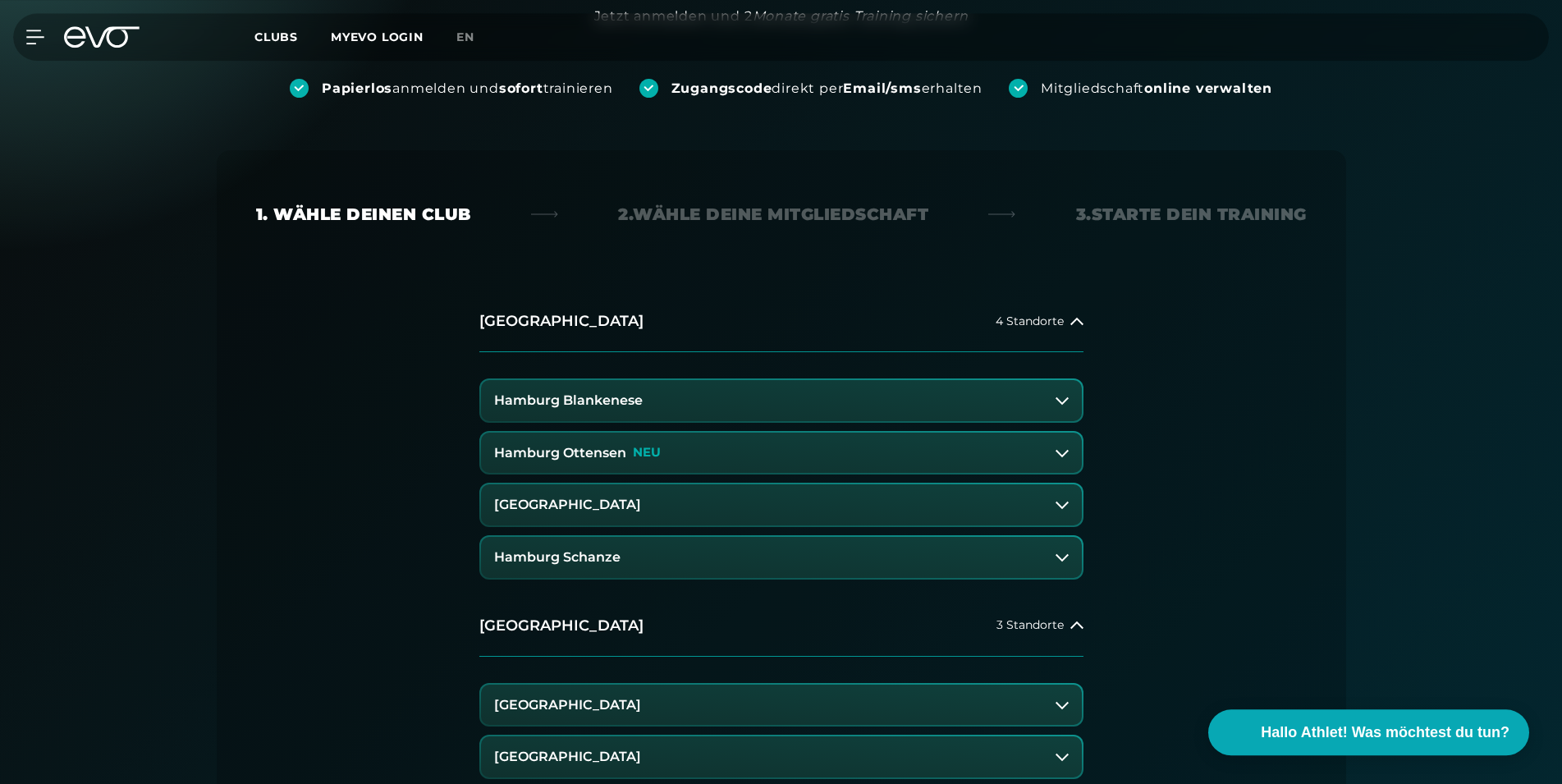
scroll to position [251, 0]
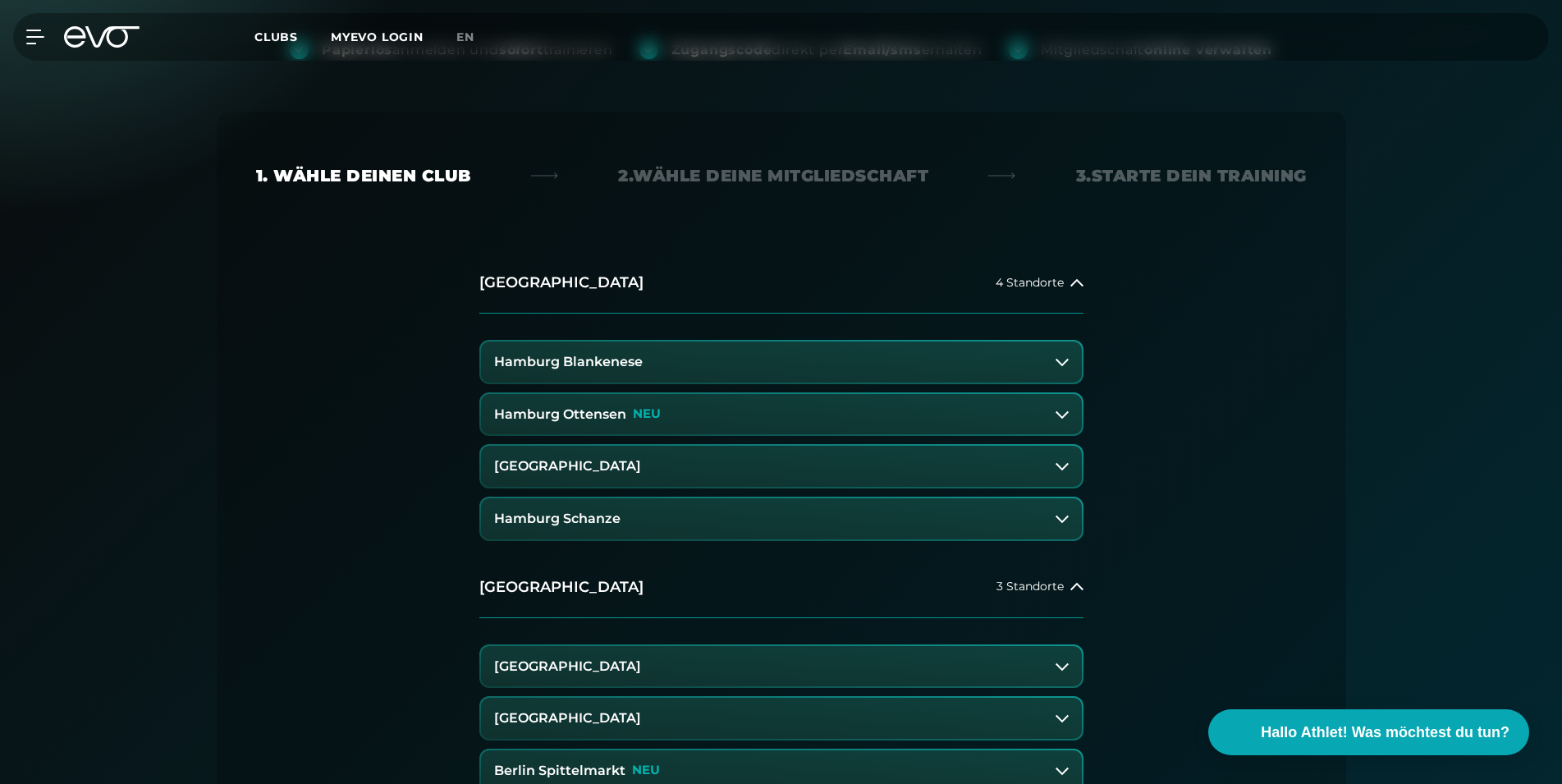
click at [772, 389] on div "Hamburg Blankenese [GEOGRAPHIC_DATA] Ottensen [GEOGRAPHIC_DATA] [GEOGRAPHIC_DAT…" at bounding box center [781, 434] width 604 height 243
click at [768, 417] on button "Hamburg Ottensen NEU" at bounding box center [781, 414] width 601 height 41
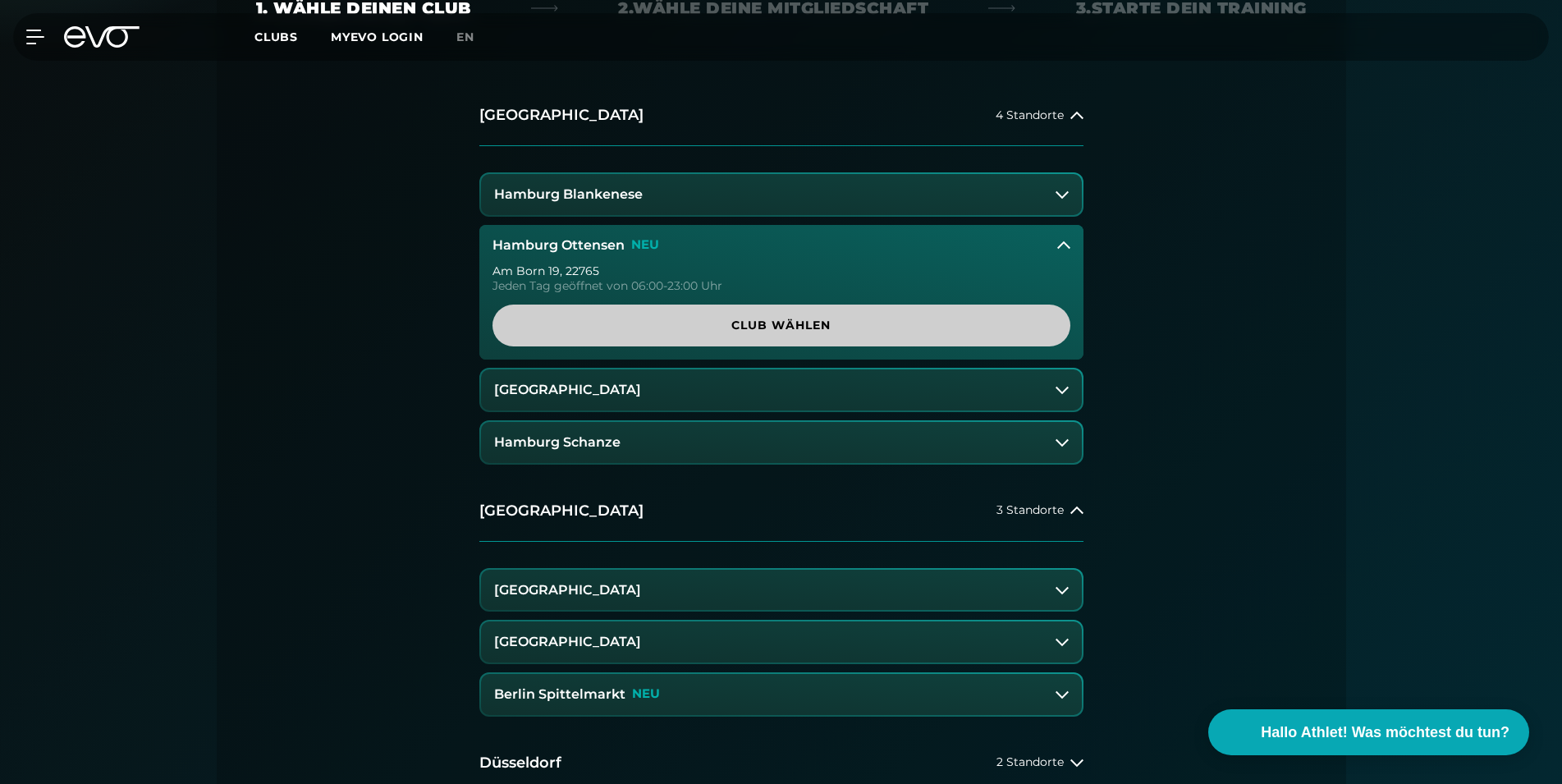
click at [852, 322] on span "Club wählen" at bounding box center [781, 325] width 499 height 17
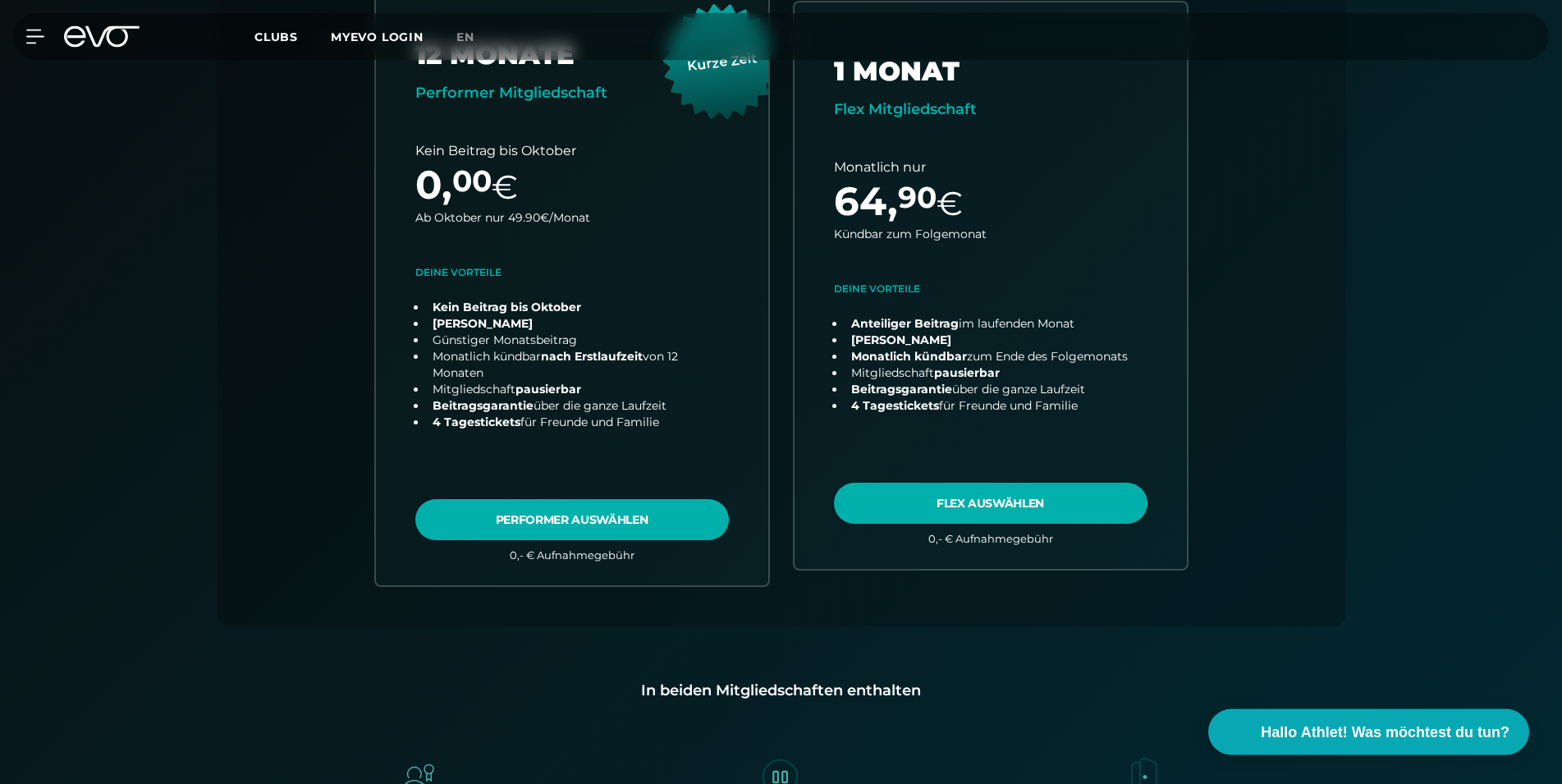
scroll to position [335, 0]
